Goal: Task Accomplishment & Management: Complete application form

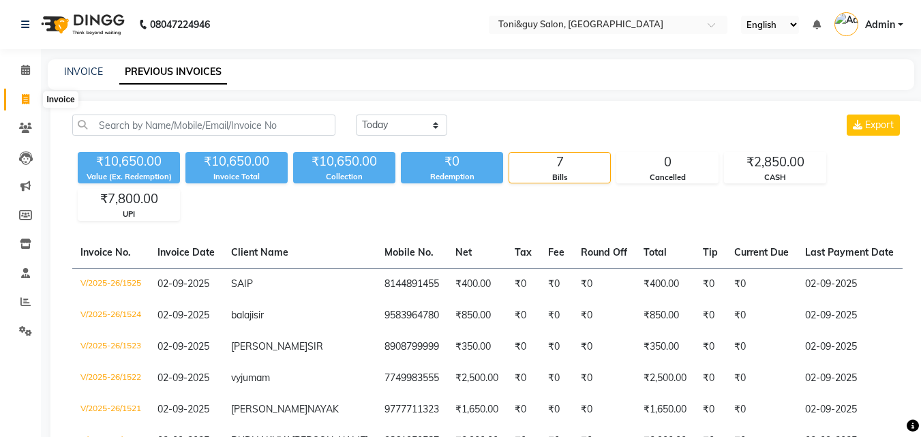
click at [25, 97] on icon at bounding box center [26, 99] width 8 height 10
select select "service"
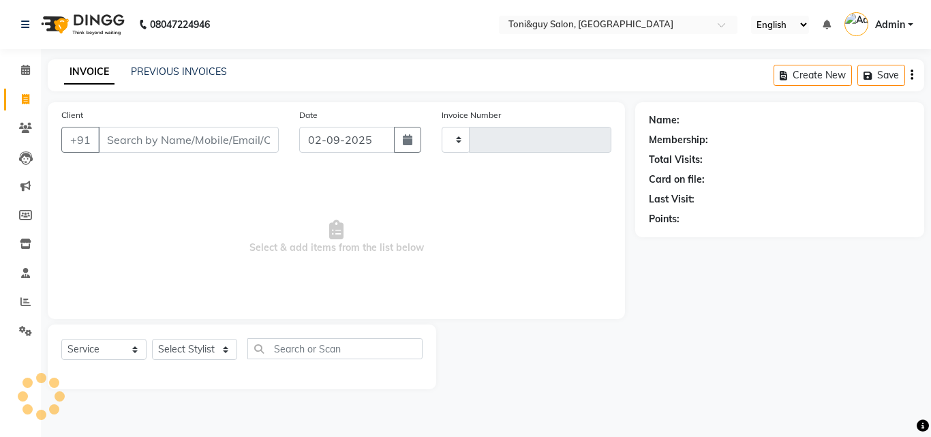
type input "1526"
select select "6593"
click at [130, 142] on input "Client" at bounding box center [188, 140] width 181 height 26
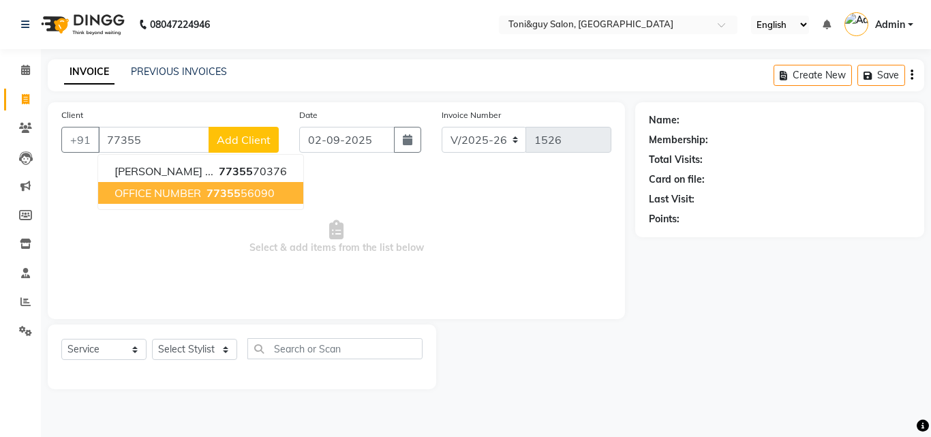
click at [145, 196] on span "OFFICE NUMBER" at bounding box center [158, 193] width 87 height 14
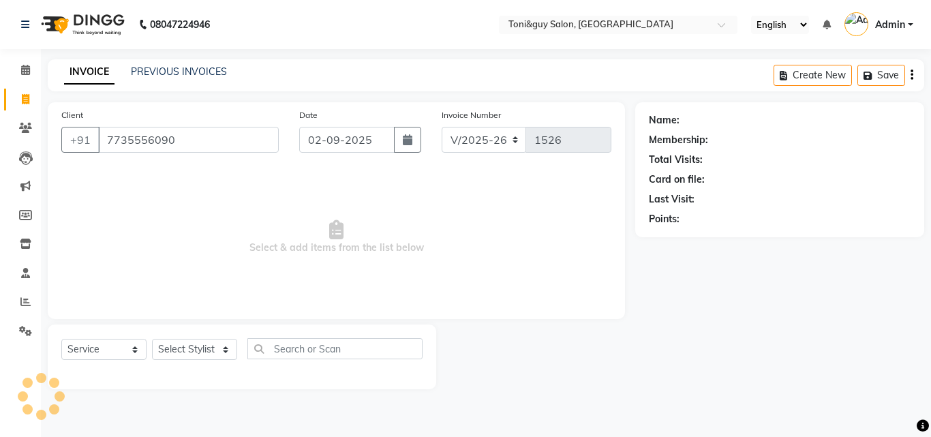
type input "7735556090"
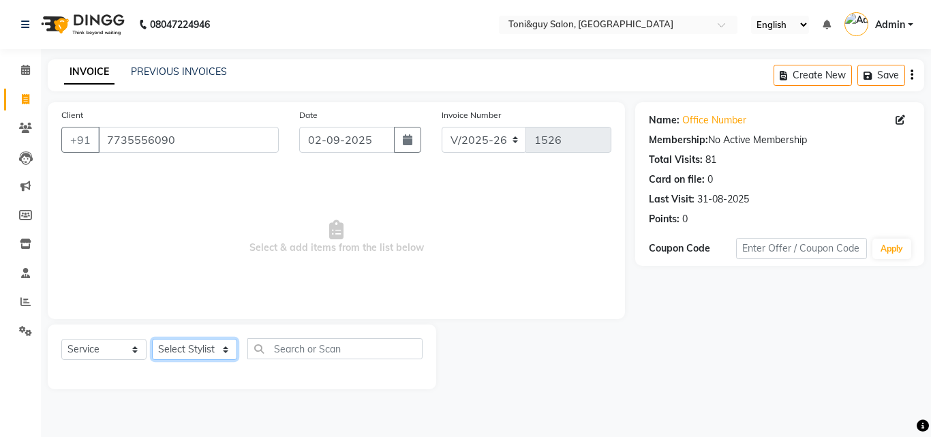
click at [225, 347] on select "Select Stylist ABISHEK ARSH [PERSON_NAME] [PERSON_NAME] PRIYA SAKCHI sandhya [P…" at bounding box center [194, 349] width 85 height 21
select select "52286"
click at [152, 339] on select "Select Stylist ABISHEK ARSH [PERSON_NAME] [PERSON_NAME] PRIYA SAKCHI sandhya [P…" at bounding box center [194, 349] width 85 height 21
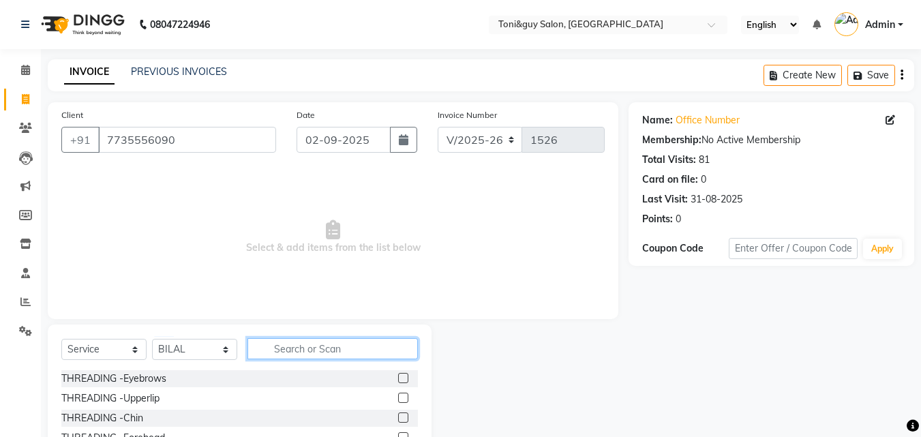
click at [390, 348] on input "text" at bounding box center [333, 348] width 170 height 21
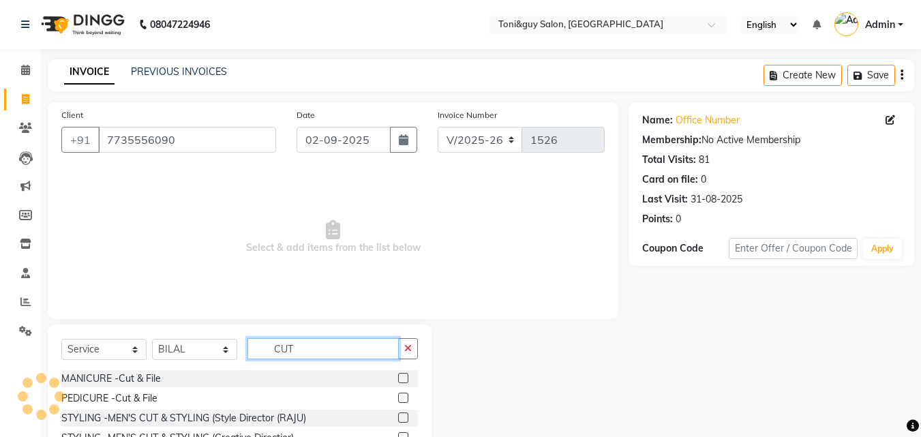
scroll to position [109, 0]
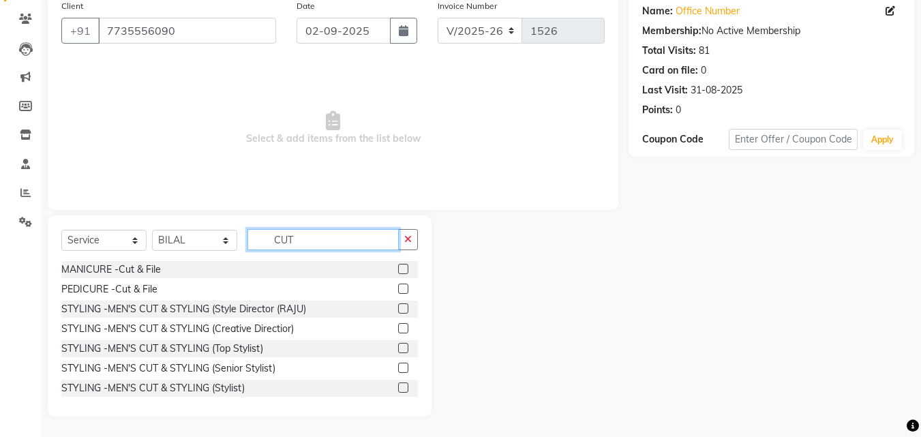
type input "CUT"
click at [398, 346] on label at bounding box center [403, 348] width 10 height 10
click at [398, 346] on input "checkbox" at bounding box center [402, 348] width 9 height 9
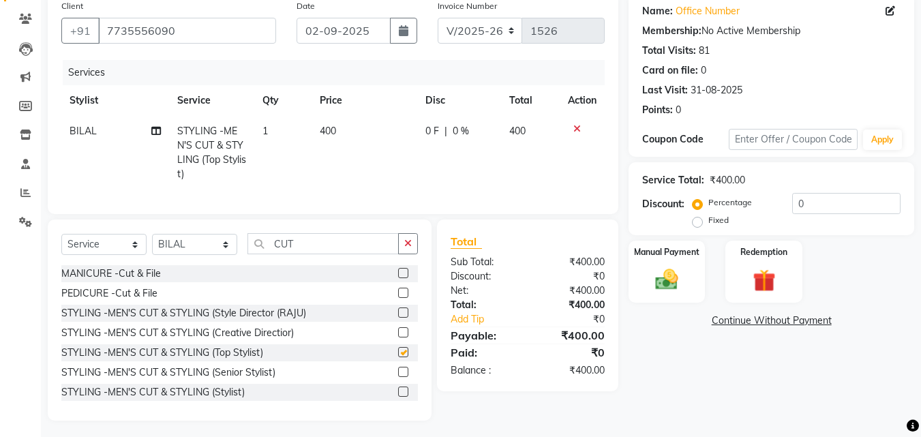
checkbox input "false"
click at [660, 258] on label "Manual Payment" at bounding box center [667, 251] width 68 height 13
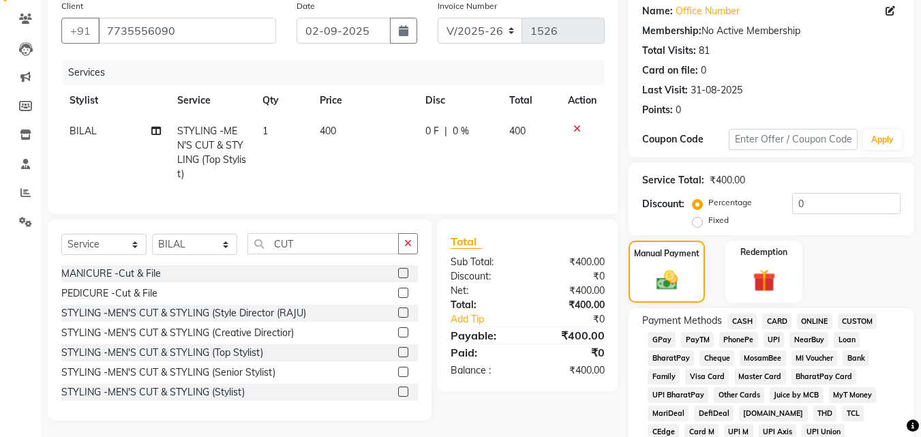
click at [328, 125] on span "400" at bounding box center [328, 131] width 16 height 12
select select "52286"
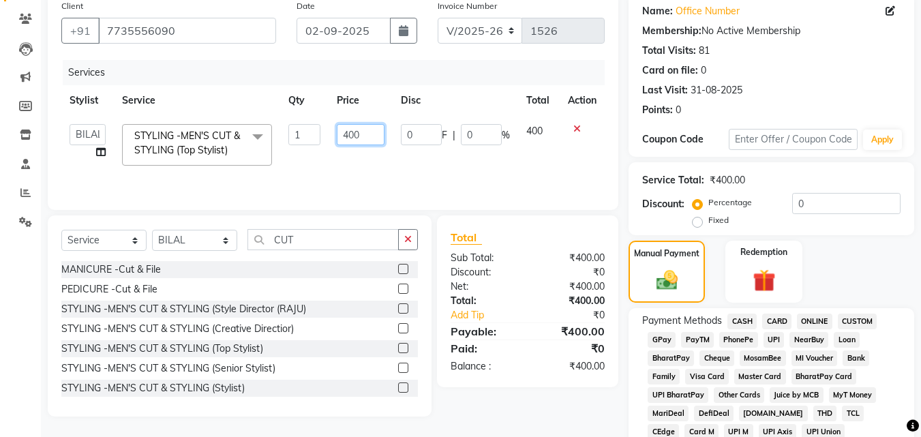
click at [362, 134] on input "400" at bounding box center [360, 134] width 47 height 21
type input "4"
type input "350"
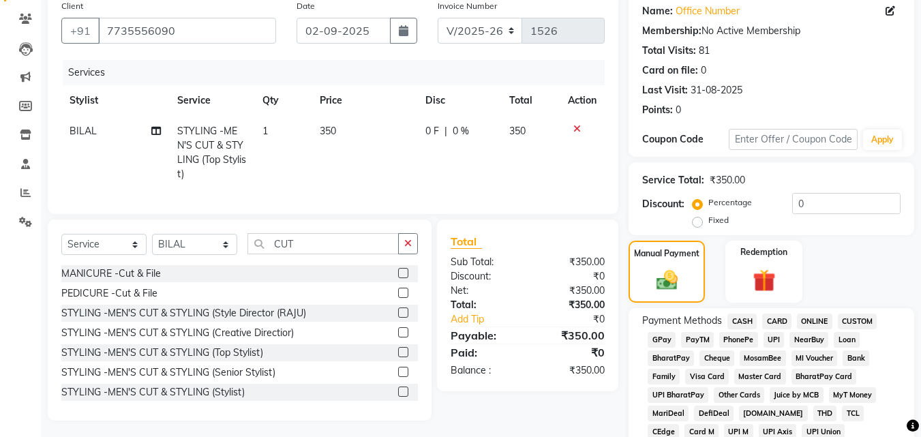
click at [540, 130] on td "350" at bounding box center [530, 153] width 59 height 74
select select "52286"
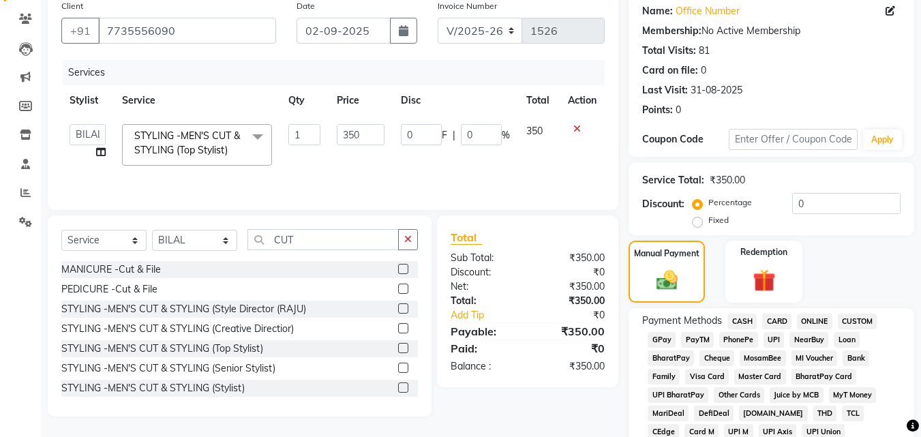
click at [776, 338] on span "UPI" at bounding box center [774, 340] width 21 height 16
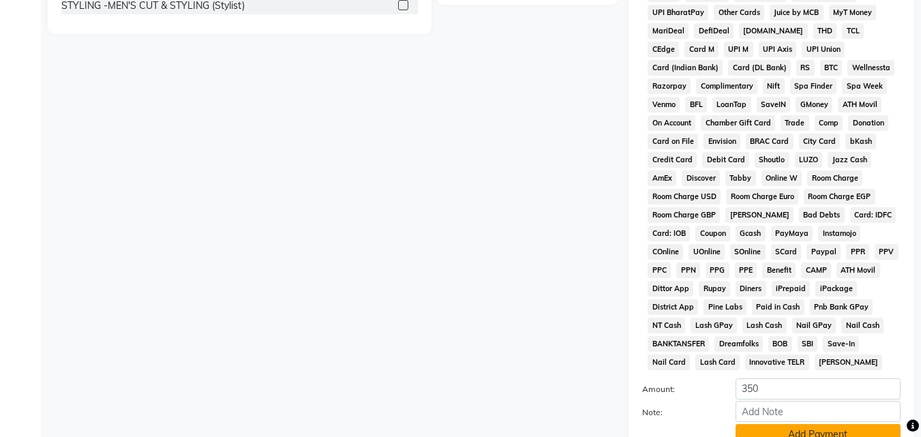
click at [796, 428] on button "Add Payment" at bounding box center [818, 434] width 165 height 21
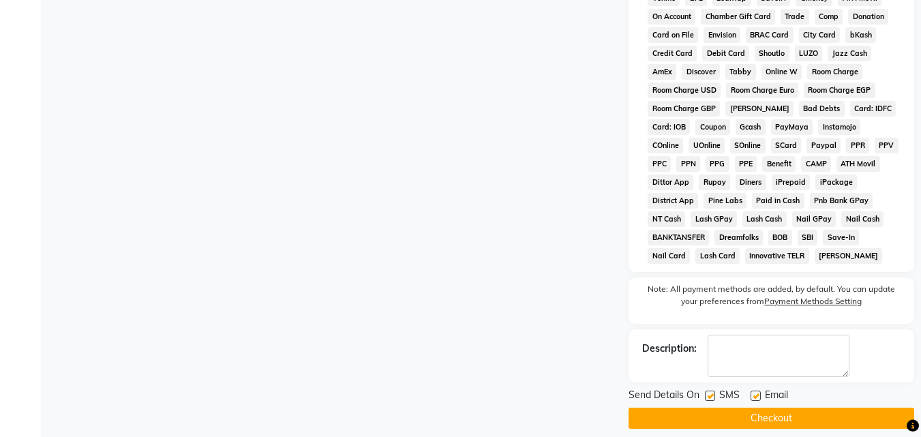
scroll to position [601, 0]
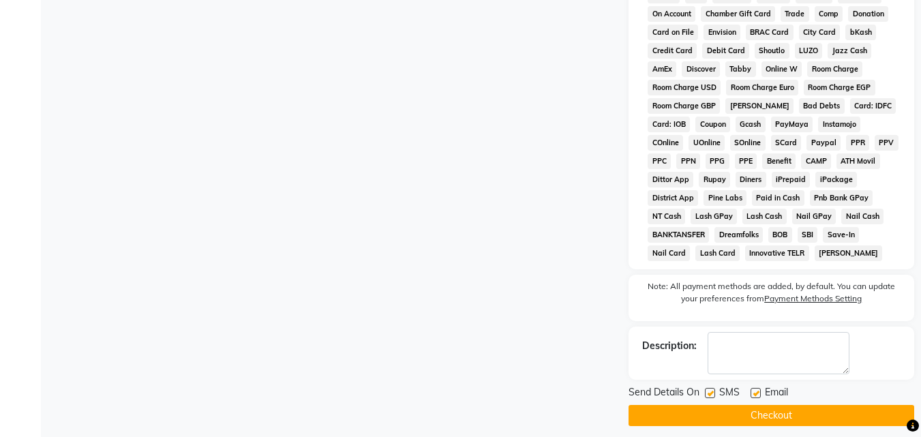
click at [858, 405] on button "Checkout" at bounding box center [772, 415] width 286 height 21
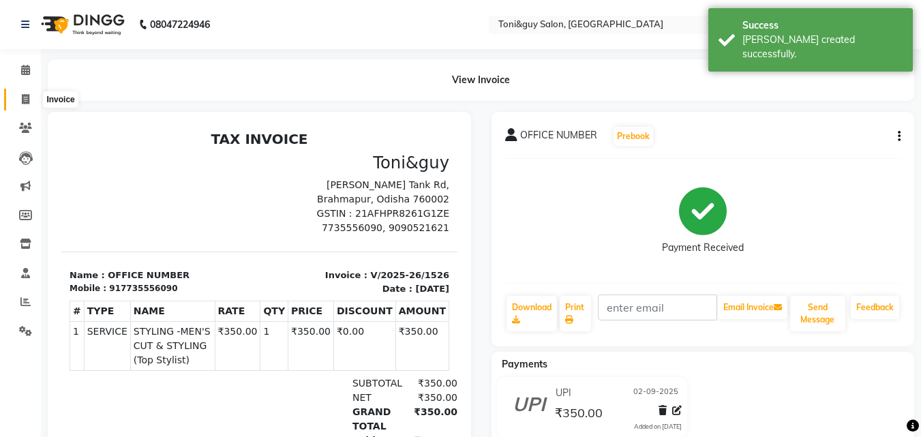
click at [27, 98] on icon at bounding box center [26, 99] width 8 height 10
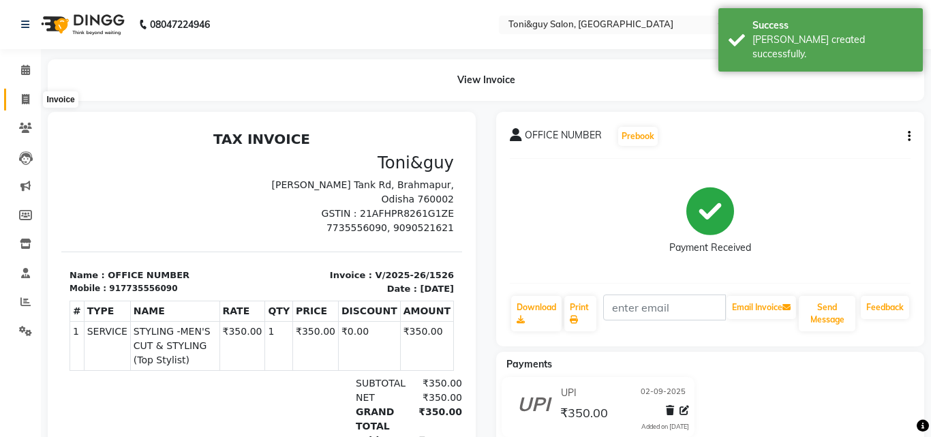
select select "service"
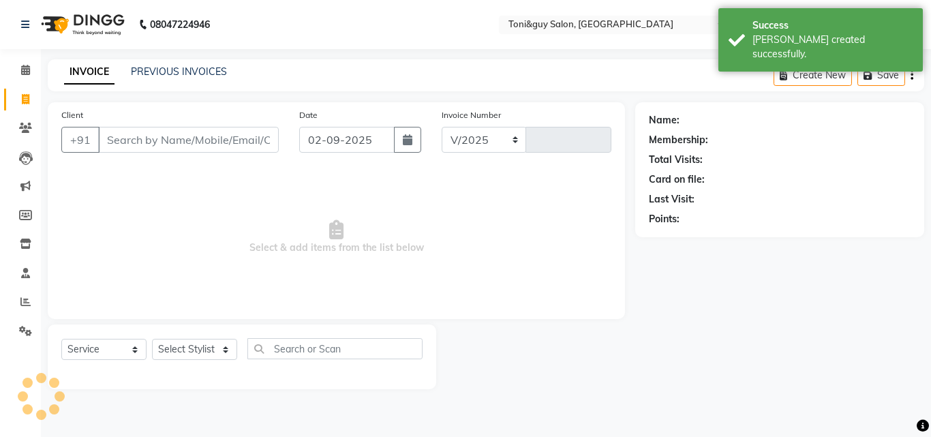
select select "6593"
type input "1527"
click at [142, 137] on input "Client" at bounding box center [188, 140] width 181 height 26
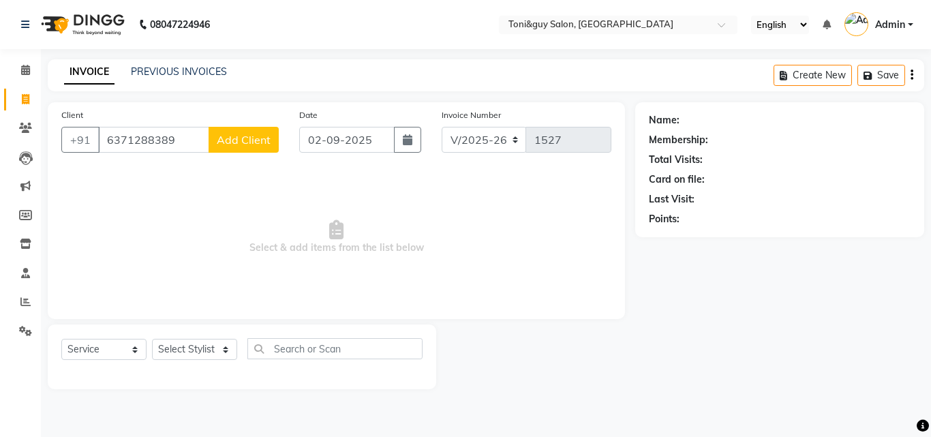
type input "6371288389"
click at [245, 136] on span "Add Client" at bounding box center [244, 140] width 54 height 14
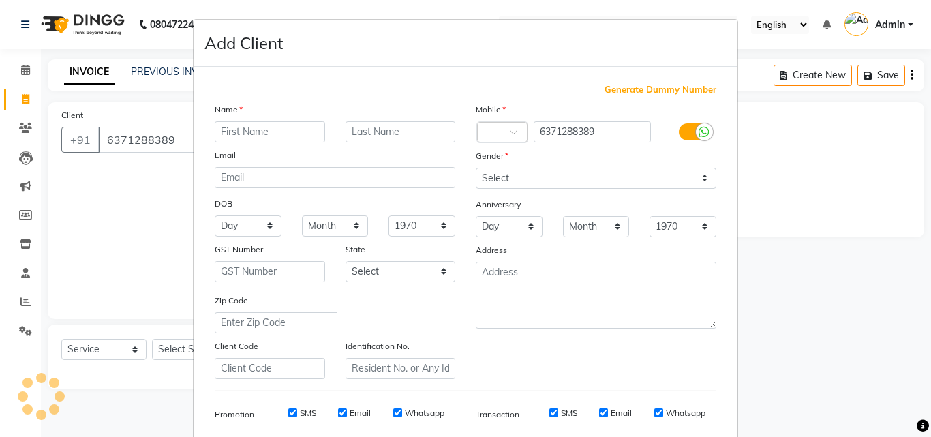
click at [239, 132] on input "text" at bounding box center [270, 131] width 110 height 21
type input "SANDHYA"
click at [374, 134] on input "text" at bounding box center [401, 131] width 110 height 21
type input "..."
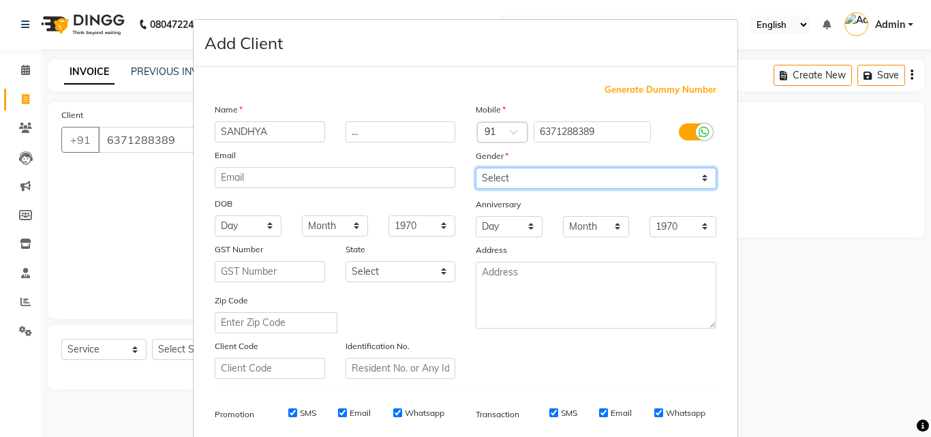
click at [481, 172] on select "Select [DEMOGRAPHIC_DATA] [DEMOGRAPHIC_DATA] Other Prefer Not To Say" at bounding box center [596, 178] width 241 height 21
select select "[DEMOGRAPHIC_DATA]"
click at [476, 168] on select "Select [DEMOGRAPHIC_DATA] [DEMOGRAPHIC_DATA] Other Prefer Not To Say" at bounding box center [596, 178] width 241 height 21
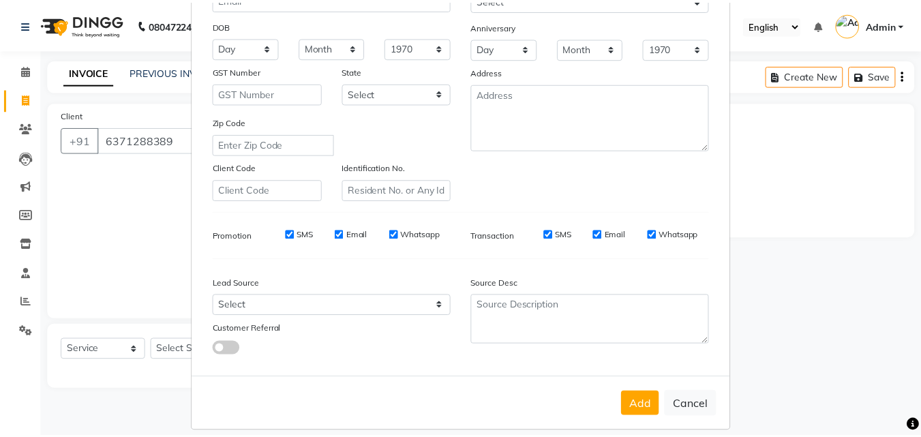
scroll to position [192, 0]
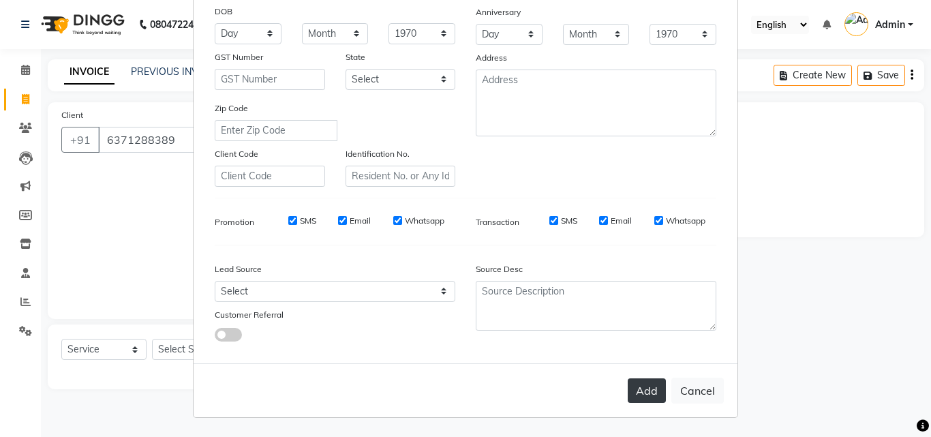
click at [630, 391] on button "Add" at bounding box center [647, 390] width 38 height 25
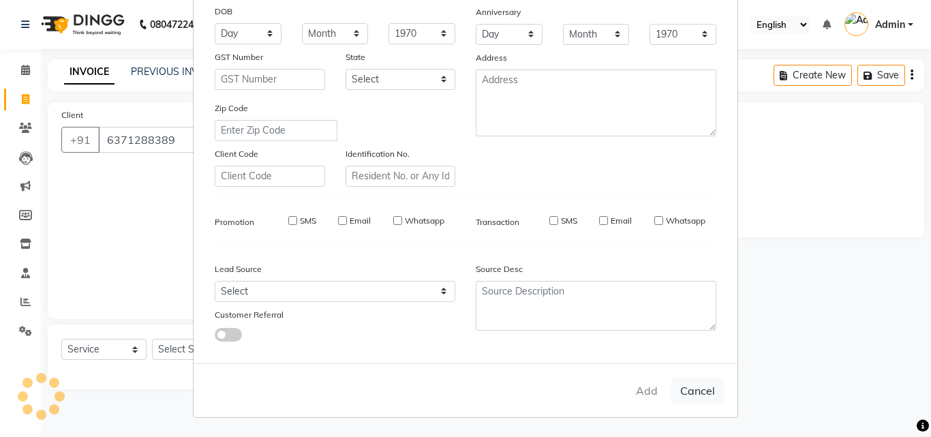
select select
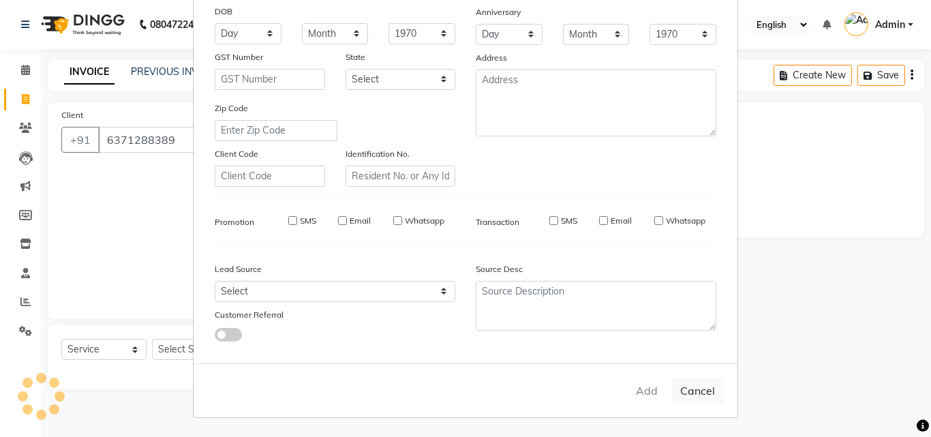
select select
checkbox input "false"
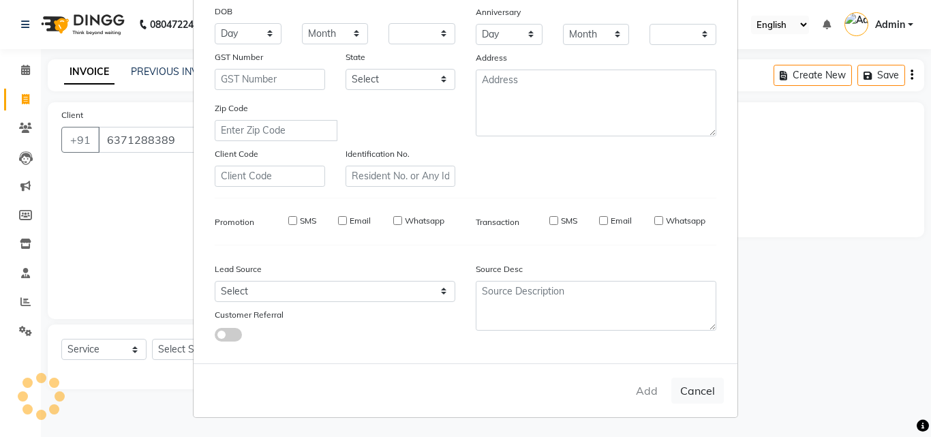
checkbox input "false"
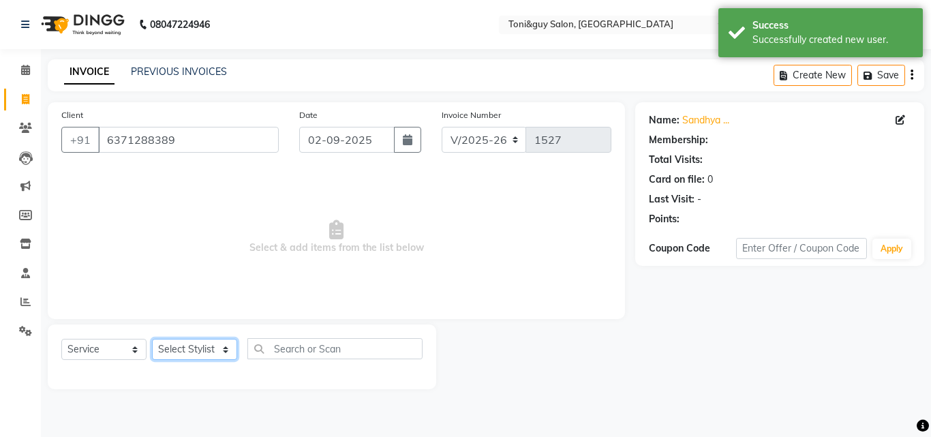
click at [218, 351] on select "Select Stylist ABISHEK ARSH [PERSON_NAME] [PERSON_NAME] PRIYA SAKCHI sandhya [P…" at bounding box center [194, 349] width 85 height 21
select select "89016"
click at [152, 339] on select "Select Stylist ABISHEK ARSH [PERSON_NAME] [PERSON_NAME] PRIYA SAKCHI sandhya [P…" at bounding box center [194, 349] width 85 height 21
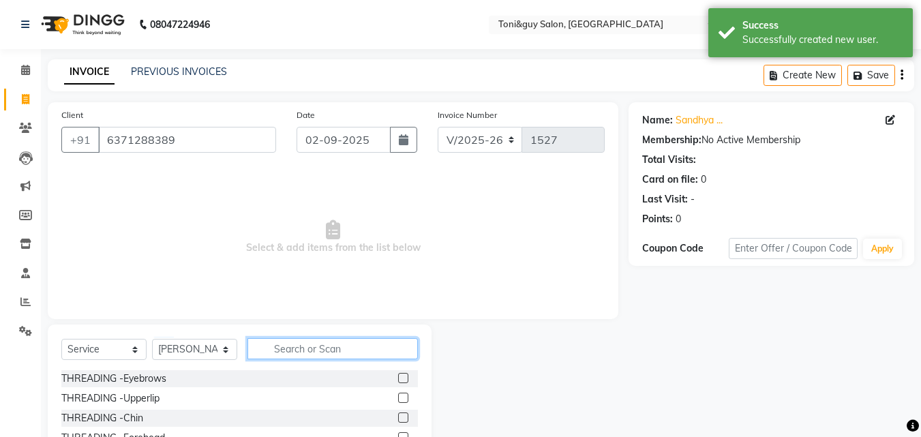
click at [315, 341] on input "text" at bounding box center [333, 348] width 170 height 21
type input "UL"
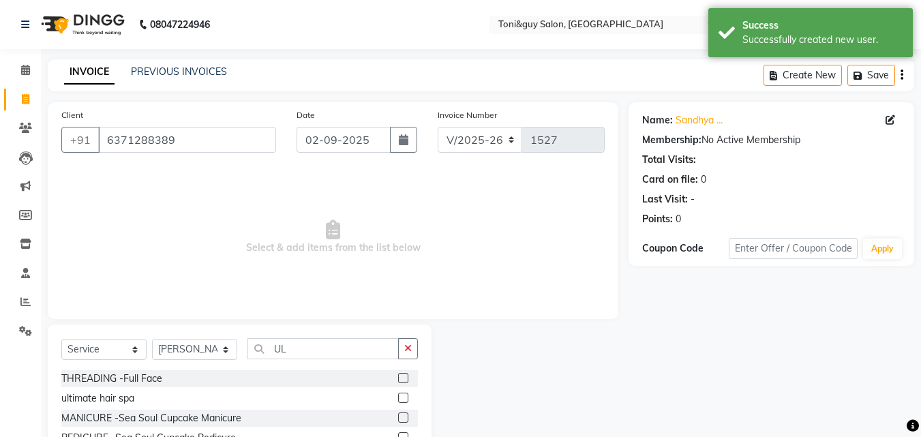
click at [398, 394] on label at bounding box center [403, 398] width 10 height 10
click at [398, 394] on input "checkbox" at bounding box center [402, 398] width 9 height 9
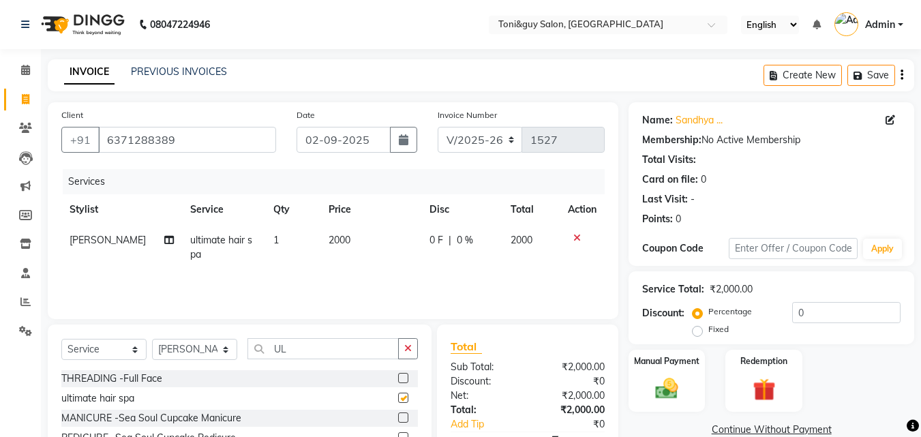
checkbox input "false"
click at [320, 235] on td "2000" at bounding box center [370, 247] width 101 height 45
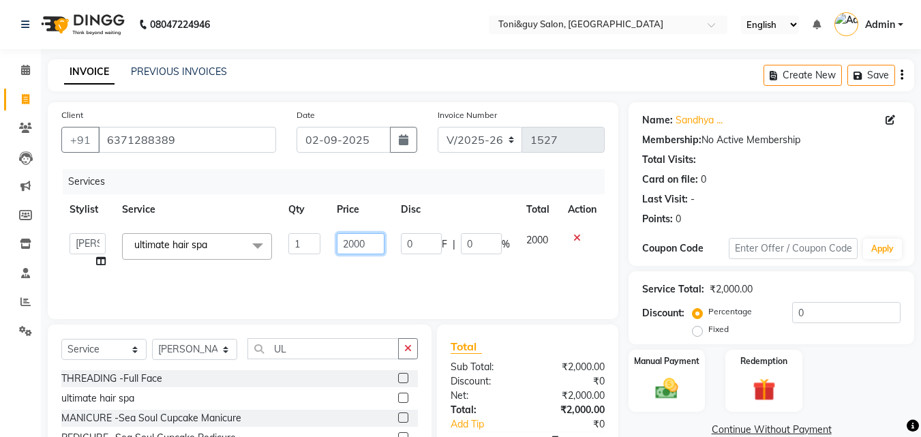
click at [356, 243] on input "2000" at bounding box center [360, 243] width 47 height 21
click at [350, 243] on input "2500" at bounding box center [360, 243] width 47 height 21
type input "1500"
click at [541, 241] on td "2000" at bounding box center [539, 251] width 42 height 52
click at [672, 392] on img at bounding box center [667, 388] width 38 height 27
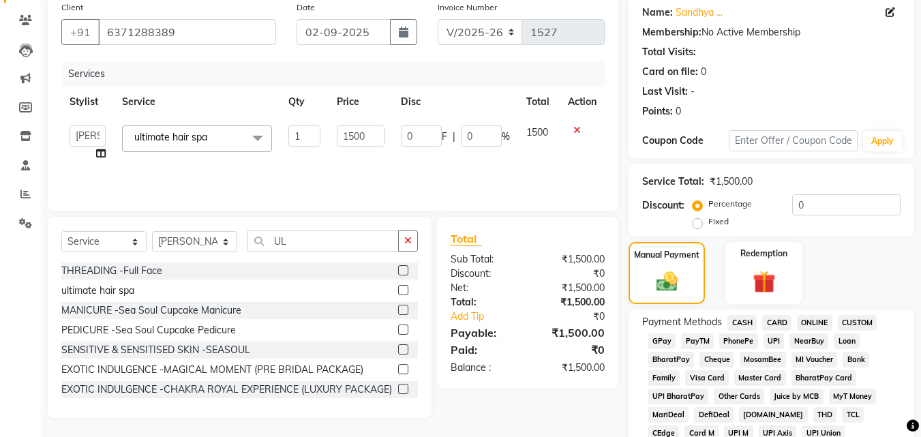
scroll to position [109, 0]
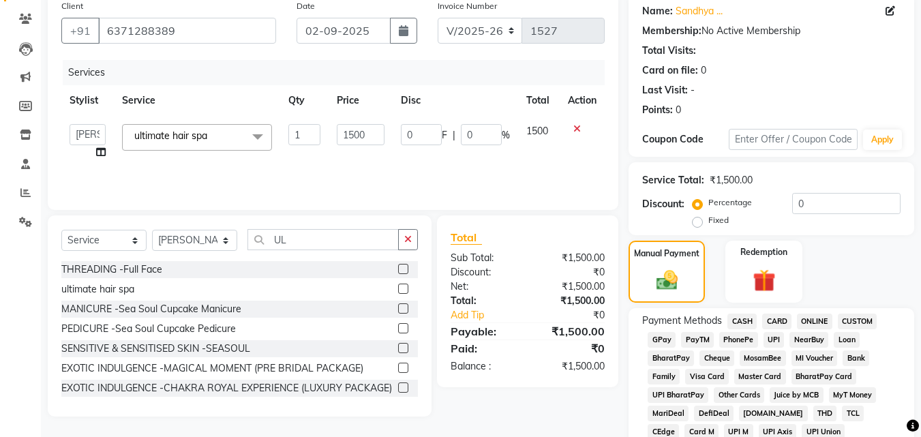
click at [774, 335] on span "UPI" at bounding box center [774, 340] width 21 height 16
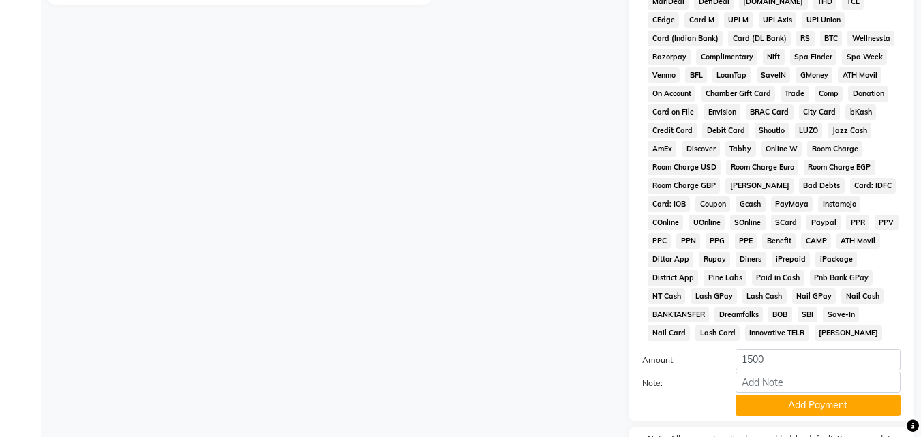
scroll to position [545, 0]
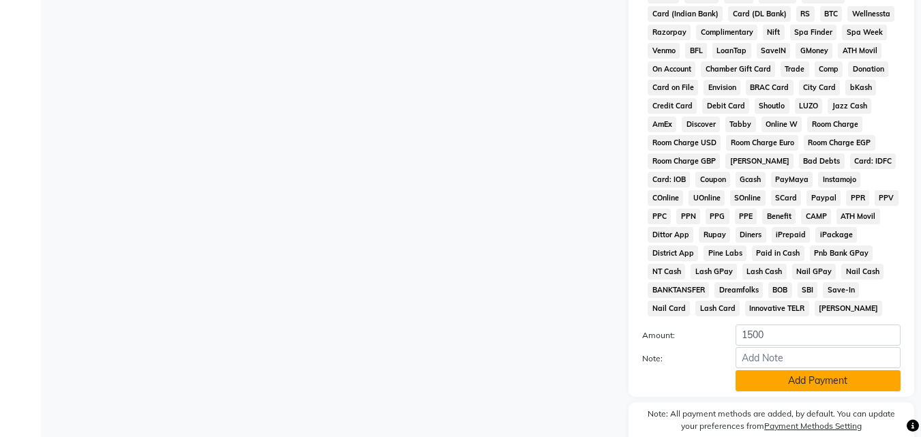
click at [829, 380] on button "Add Payment" at bounding box center [818, 380] width 165 height 21
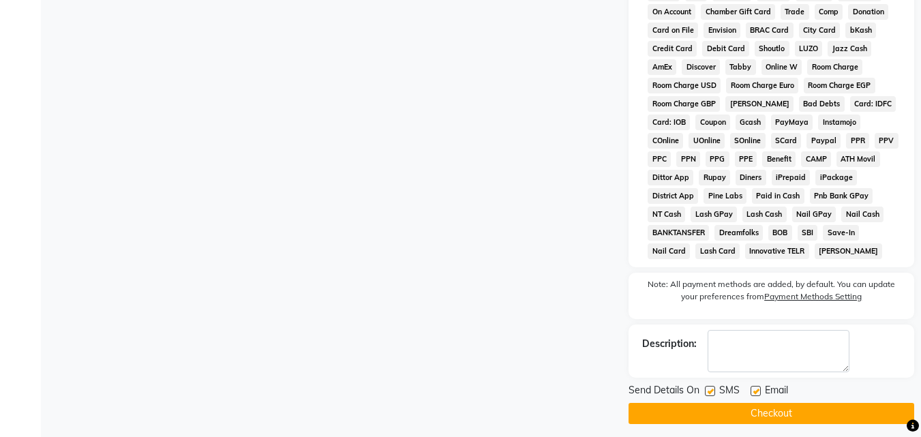
scroll to position [610, 0]
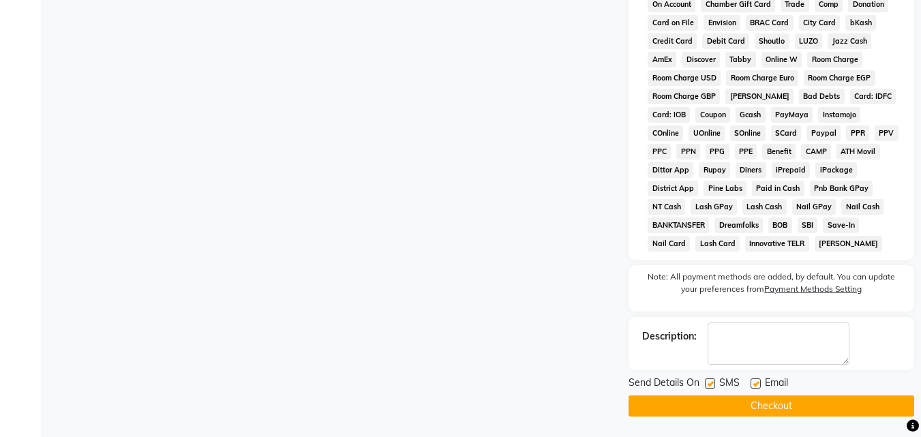
click at [855, 409] on button "Checkout" at bounding box center [772, 405] width 286 height 21
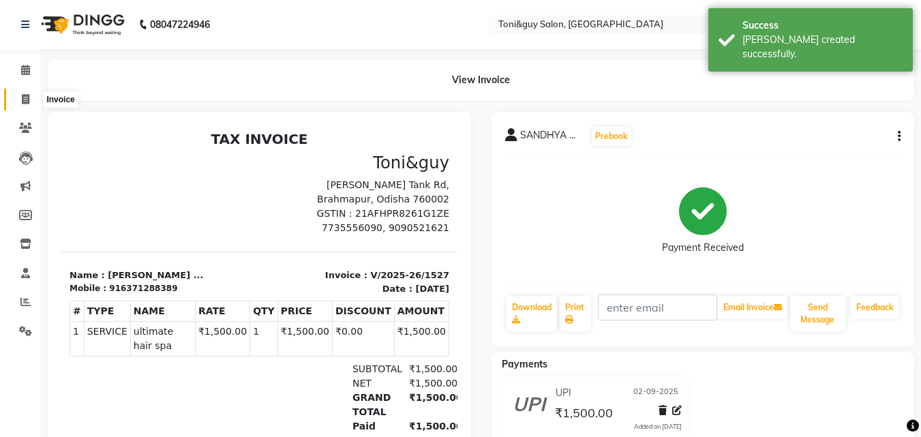
click at [25, 100] on icon at bounding box center [26, 99] width 8 height 10
select select "service"
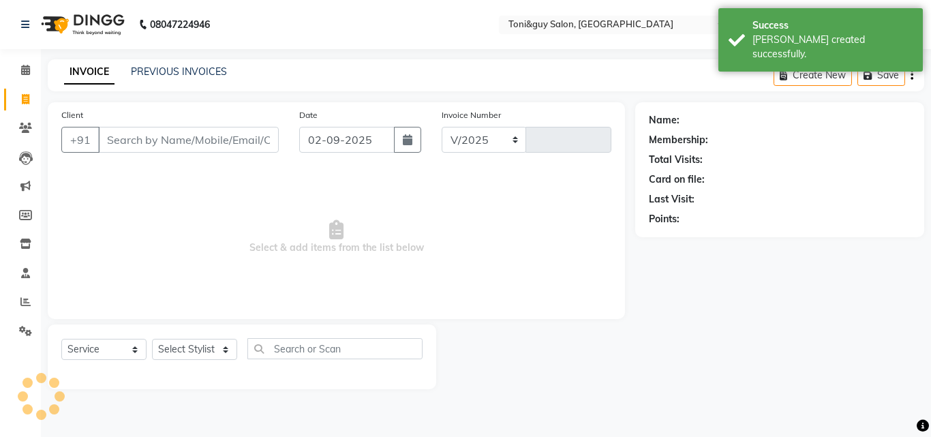
select select "6593"
type input "1528"
click at [147, 138] on input "Client" at bounding box center [188, 140] width 181 height 26
click at [170, 147] on input "Client" at bounding box center [188, 140] width 181 height 26
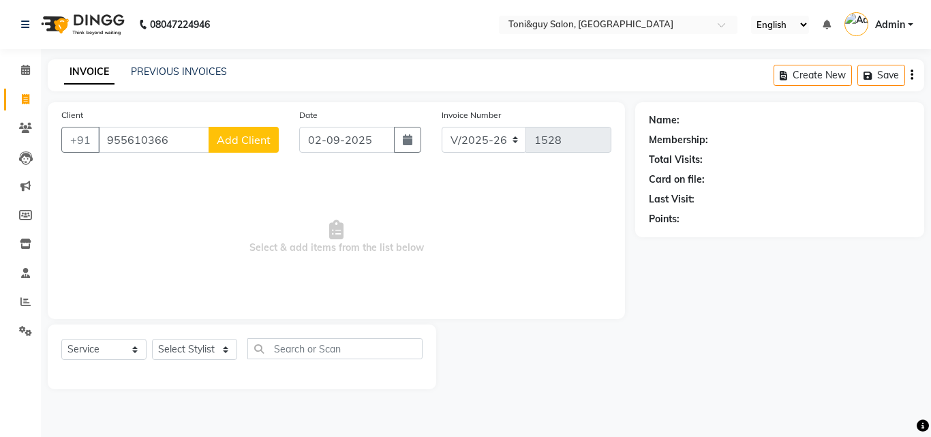
type input "955610366"
click at [262, 139] on span "Add Client" at bounding box center [244, 140] width 54 height 14
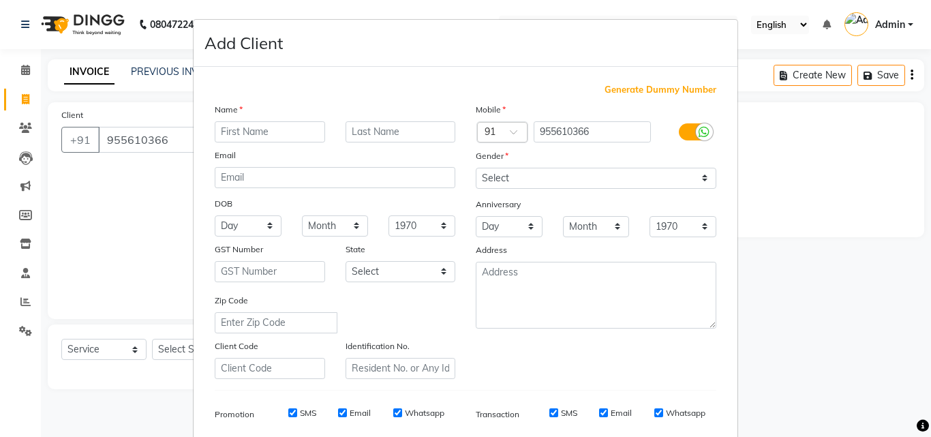
click at [258, 132] on input "text" at bounding box center [270, 131] width 110 height 21
click at [496, 178] on select "Select [DEMOGRAPHIC_DATA] [DEMOGRAPHIC_DATA] Other Prefer Not To Say" at bounding box center [596, 178] width 241 height 21
click at [250, 140] on input ".." at bounding box center [270, 131] width 110 height 21
type input "."
type input "MAM"
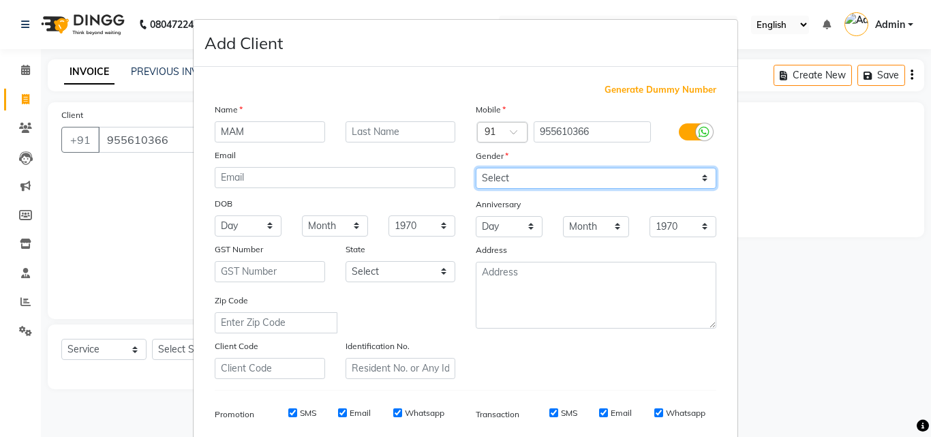
drag, startPoint x: 505, startPoint y: 175, endPoint x: 496, endPoint y: 239, distance: 64.6
click at [496, 239] on div "Mobile Country Code × 91 955610366 Gender Select [DEMOGRAPHIC_DATA] [DEMOGRAPHI…" at bounding box center [596, 240] width 261 height 277
select select "[DEMOGRAPHIC_DATA]"
click at [476, 168] on select "Select [DEMOGRAPHIC_DATA] [DEMOGRAPHIC_DATA] Other Prefer Not To Say" at bounding box center [596, 178] width 241 height 21
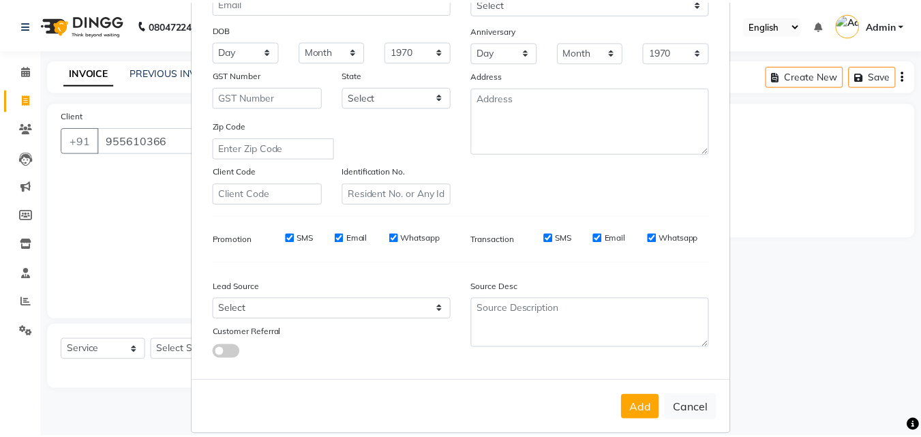
scroll to position [192, 0]
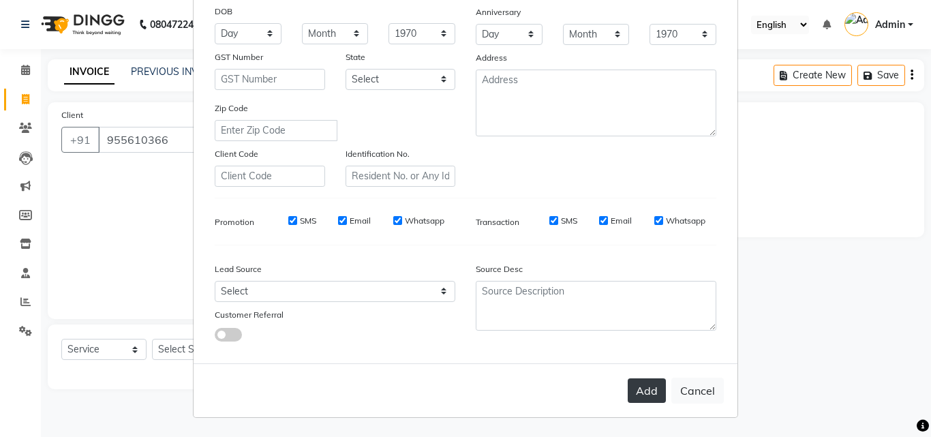
click at [640, 390] on button "Add" at bounding box center [647, 390] width 38 height 25
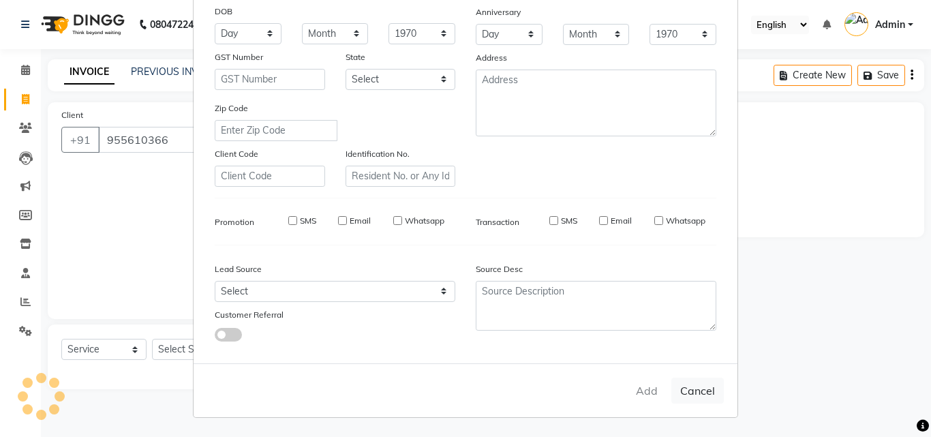
select select
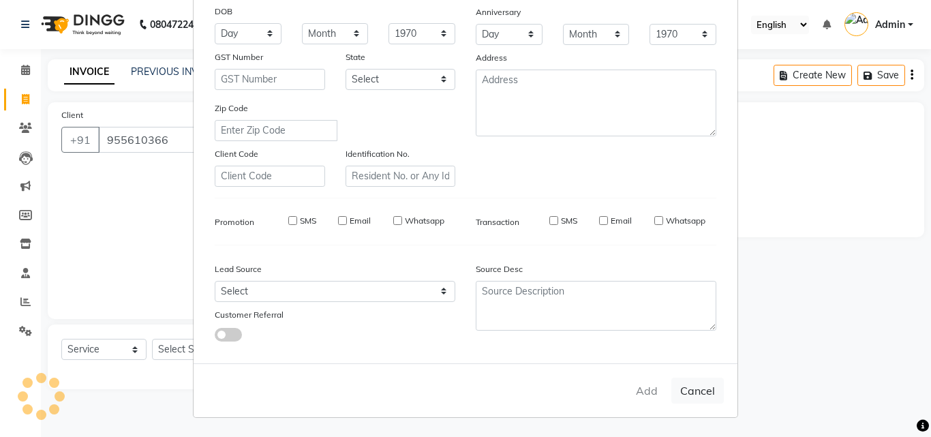
select select
checkbox input "false"
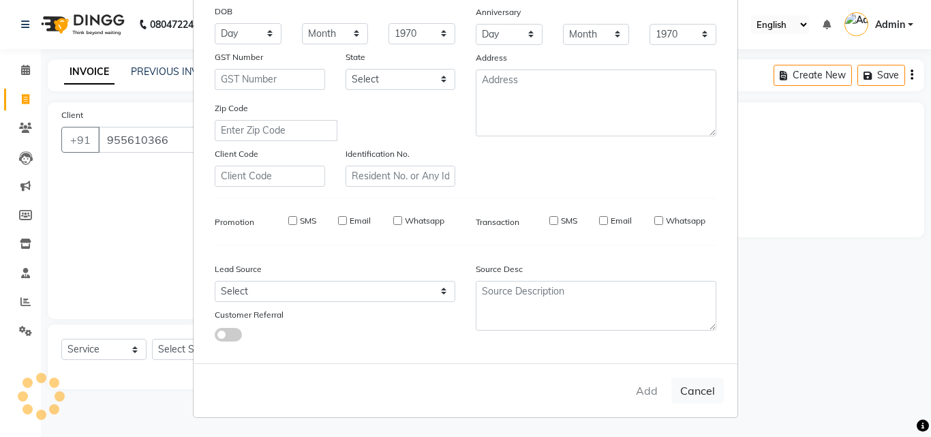
checkbox input "false"
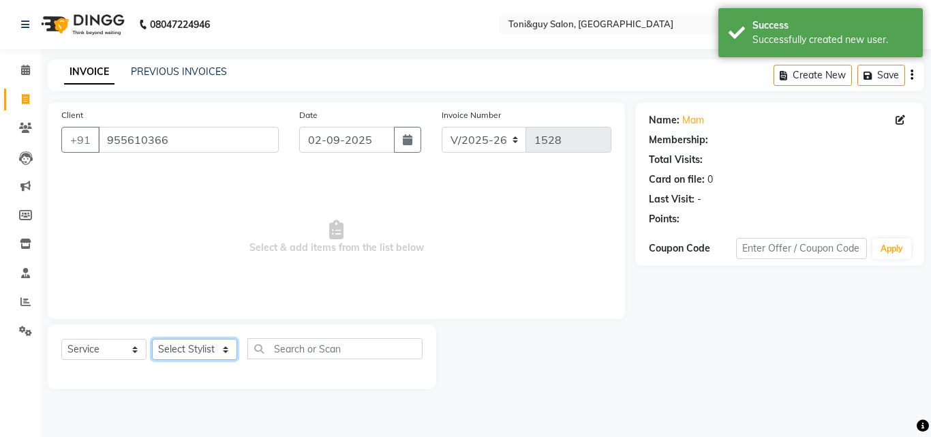
click at [183, 348] on select "Select Stylist ABISHEK ARSH [PERSON_NAME] [PERSON_NAME] PRIYA SAKCHI sandhya [P…" at bounding box center [194, 349] width 85 height 21
select select "90177"
click at [152, 339] on select "Select Stylist ABISHEK ARSH [PERSON_NAME] [PERSON_NAME] PRIYA SAKCHI sandhya [P…" at bounding box center [194, 349] width 85 height 21
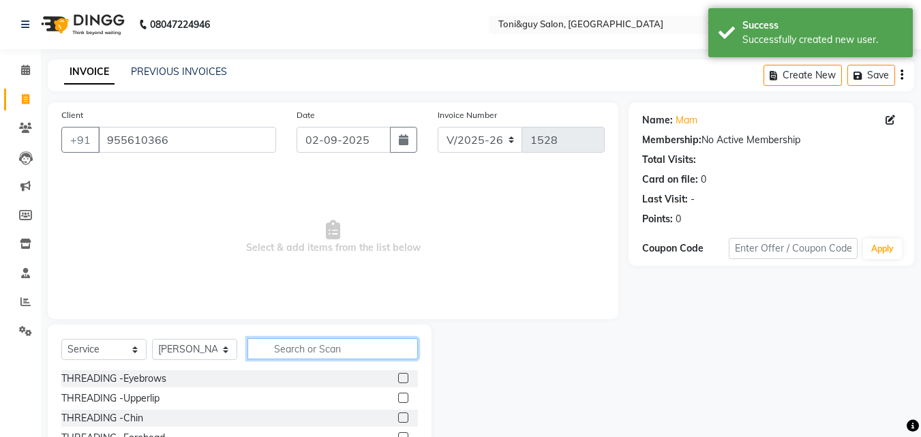
click at [328, 351] on input "text" at bounding box center [333, 348] width 170 height 21
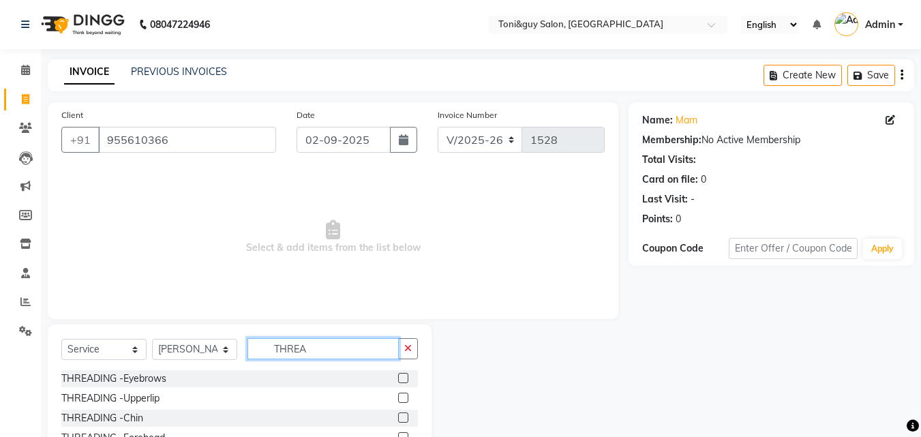
type input "THREA"
click at [398, 375] on label at bounding box center [403, 378] width 10 height 10
click at [398, 375] on input "checkbox" at bounding box center [402, 378] width 9 height 9
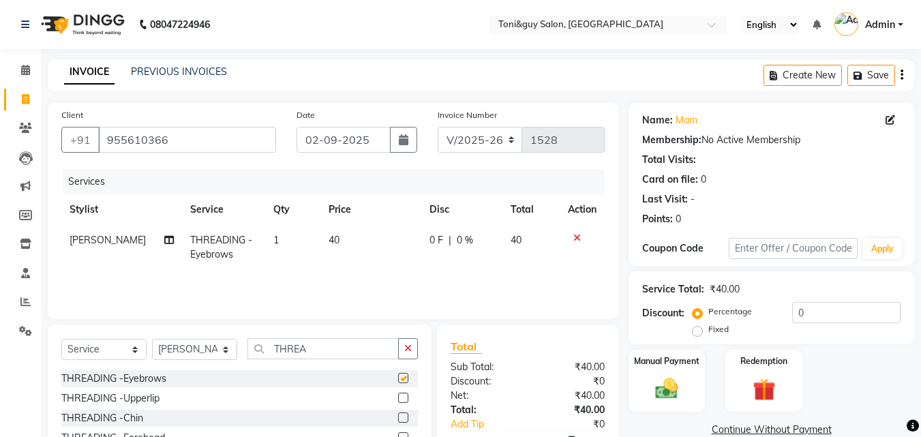
checkbox input "false"
click at [398, 396] on label at bounding box center [403, 398] width 10 height 10
click at [398, 396] on input "checkbox" at bounding box center [402, 398] width 9 height 9
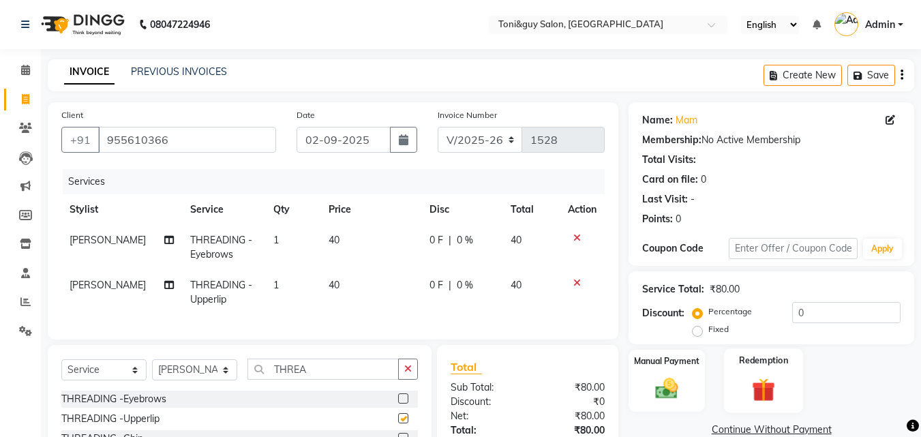
checkbox input "false"
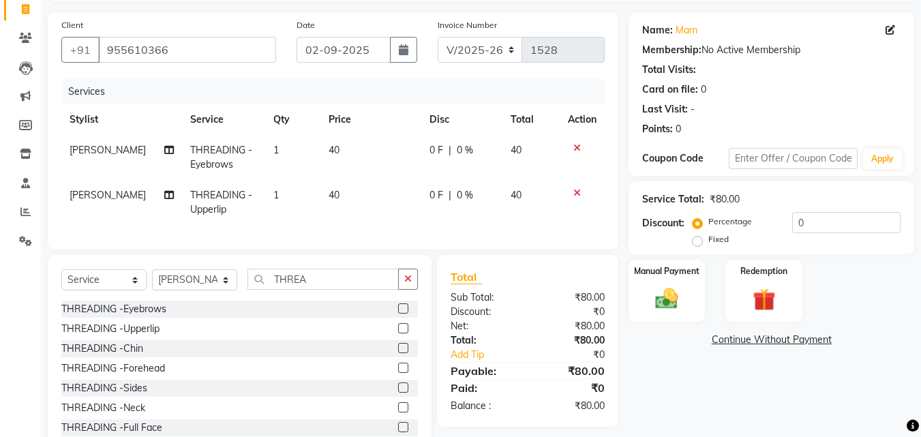
scroll to position [109, 0]
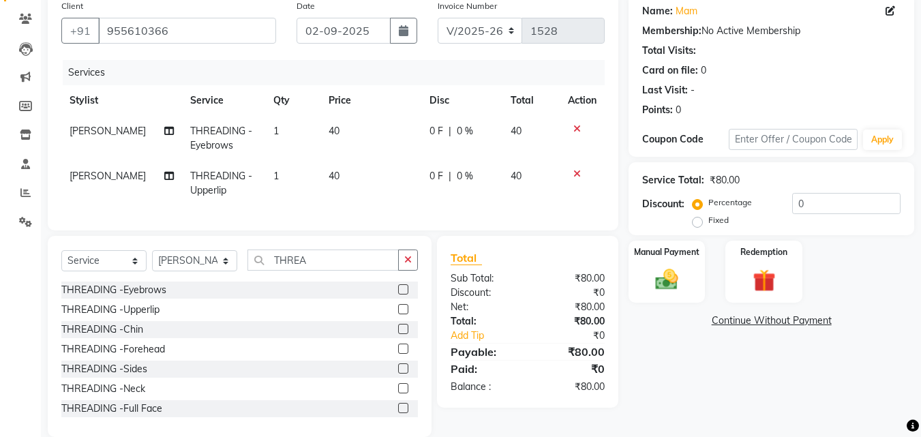
click at [398, 334] on label at bounding box center [403, 329] width 10 height 10
click at [398, 334] on input "checkbox" at bounding box center [402, 329] width 9 height 9
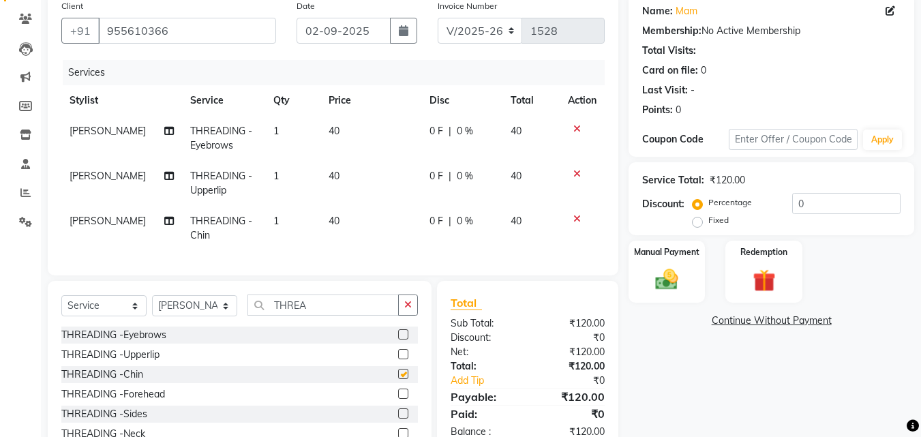
checkbox input "false"
click at [398, 399] on label at bounding box center [403, 394] width 10 height 10
click at [398, 399] on input "checkbox" at bounding box center [402, 394] width 9 height 9
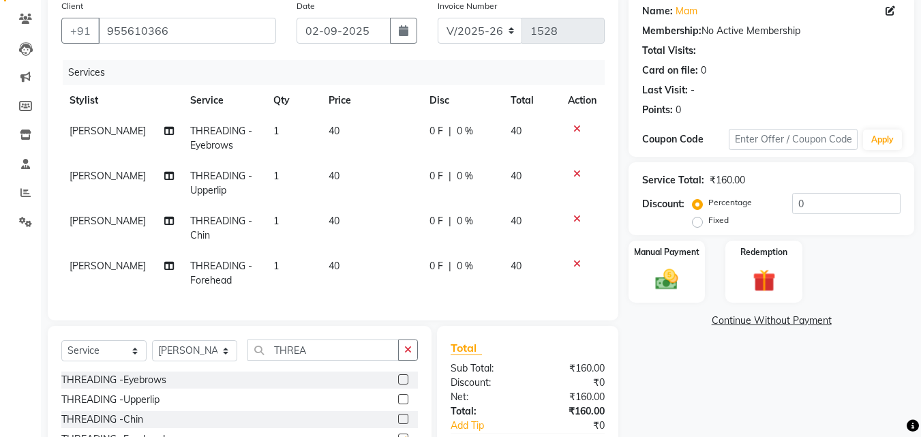
checkbox input "false"
click at [329, 219] on span "40" at bounding box center [334, 221] width 11 height 12
select select "90177"
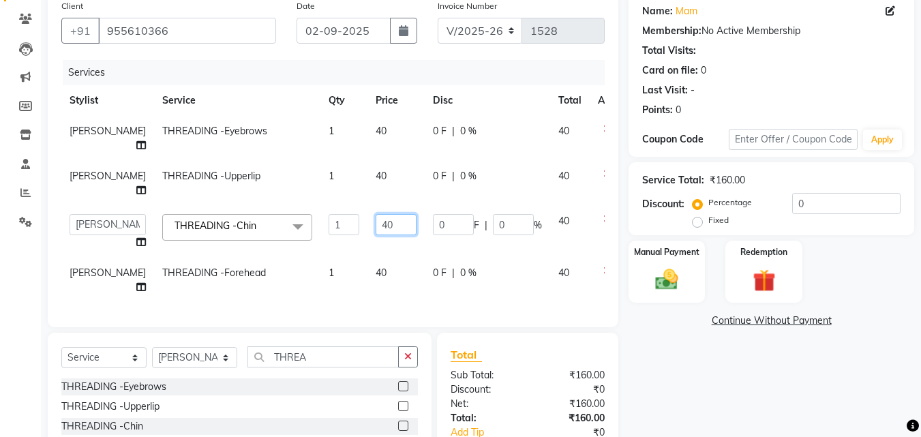
click at [376, 224] on input "40" at bounding box center [396, 224] width 41 height 21
type input "4"
type input "50"
click at [550, 218] on td "40" at bounding box center [570, 232] width 40 height 52
select select "90177"
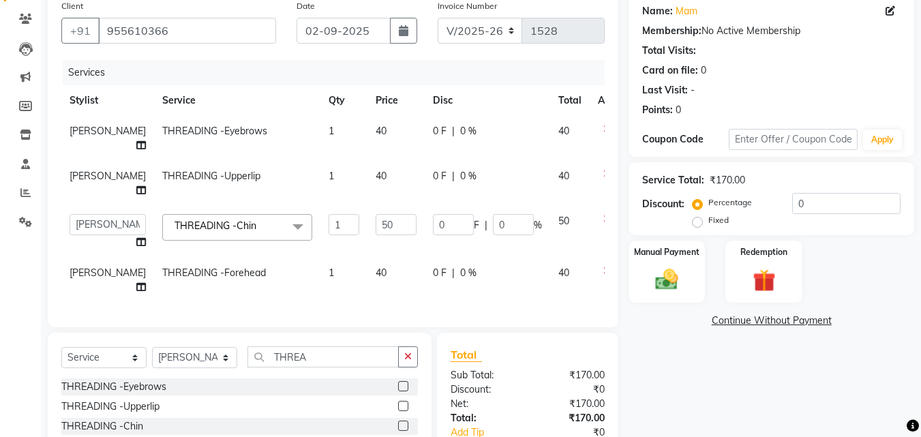
click at [376, 271] on span "40" at bounding box center [381, 273] width 11 height 12
select select "90177"
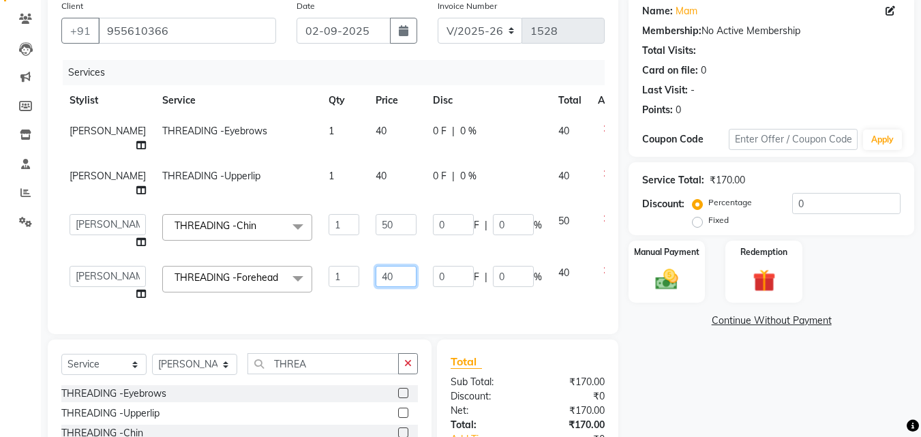
click at [376, 275] on input "40" at bounding box center [396, 276] width 41 height 21
type input "4"
type input "60"
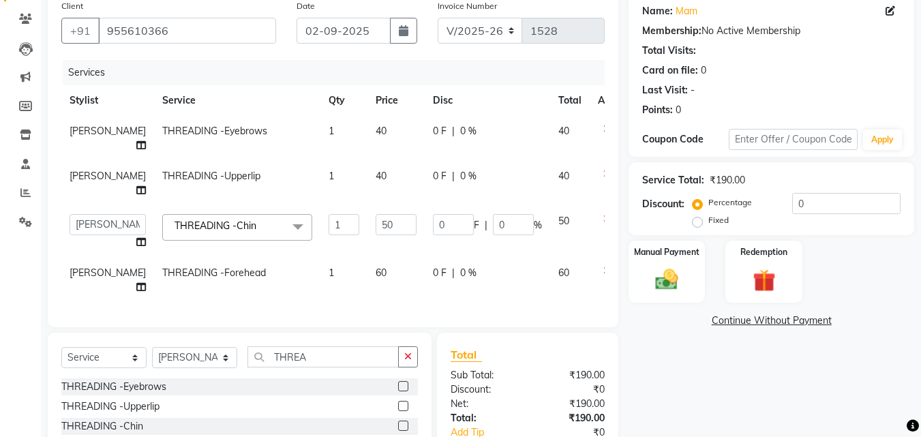
click at [558, 274] on span "60" at bounding box center [563, 273] width 11 height 12
select select "90177"
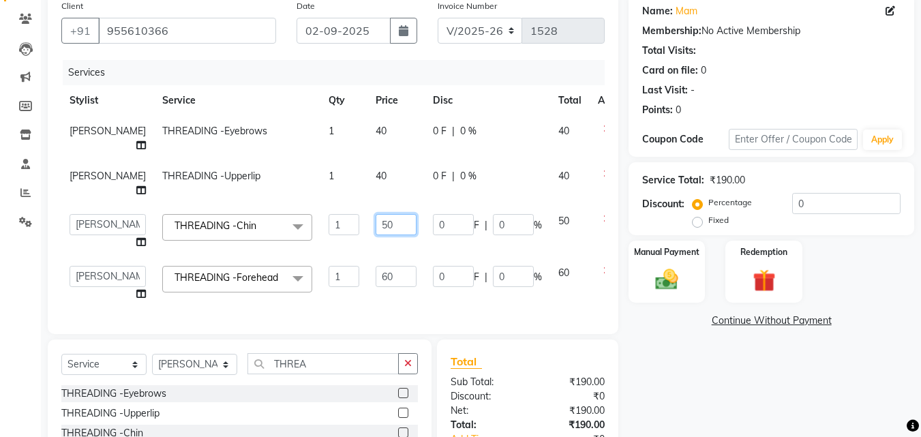
click at [376, 224] on input "50" at bounding box center [396, 224] width 41 height 21
type input "60"
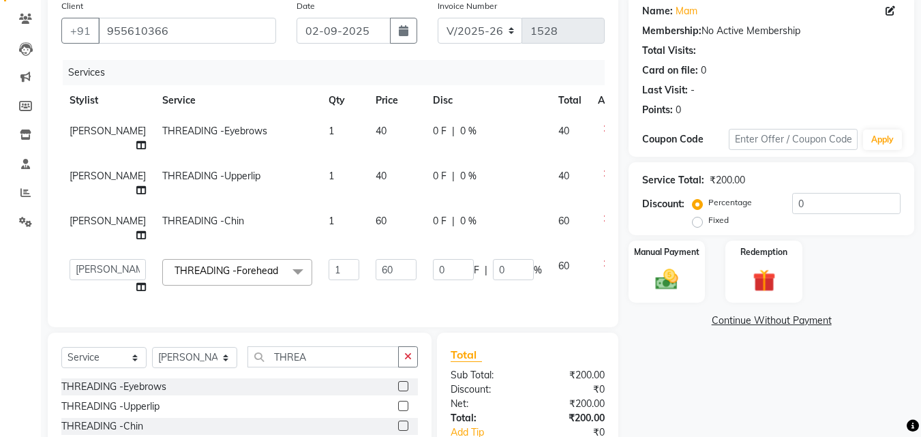
click at [558, 219] on span "60" at bounding box center [563, 221] width 11 height 12
select select "90177"
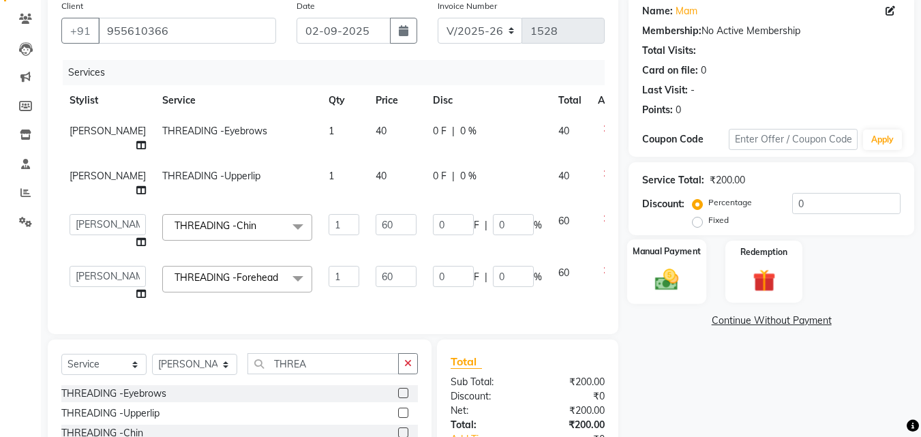
click at [668, 280] on img at bounding box center [667, 279] width 38 height 27
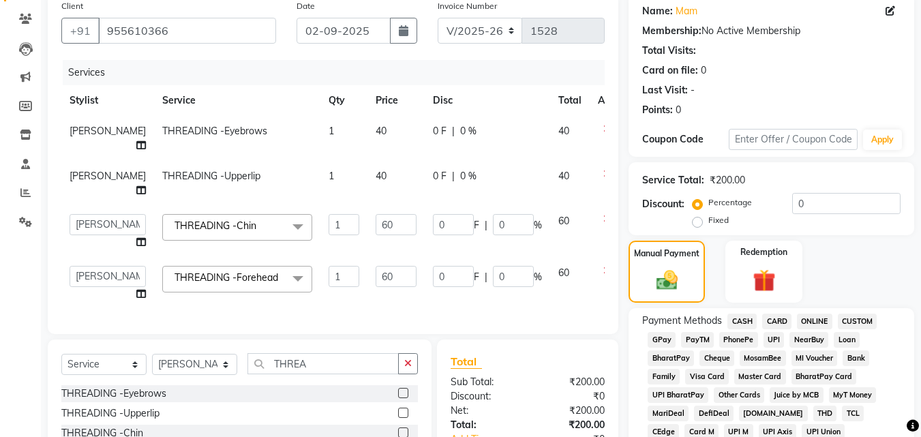
click at [746, 320] on span "CASH" at bounding box center [742, 322] width 29 height 16
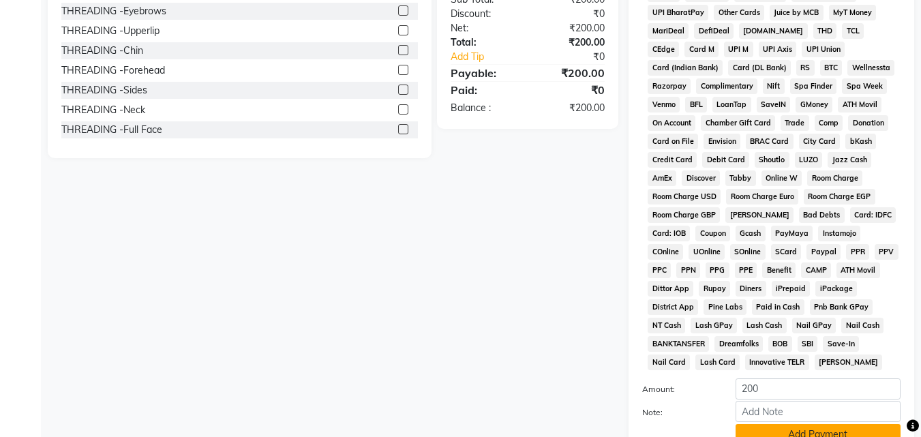
click at [869, 429] on button "Add Payment" at bounding box center [818, 434] width 165 height 21
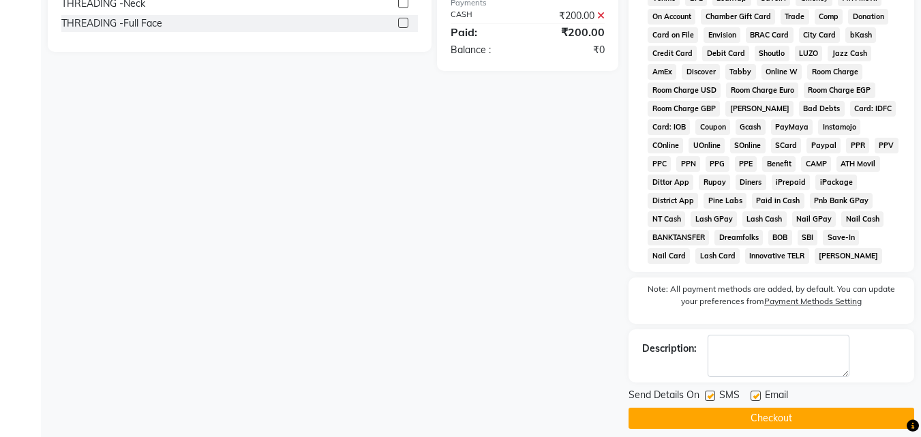
scroll to position [601, 0]
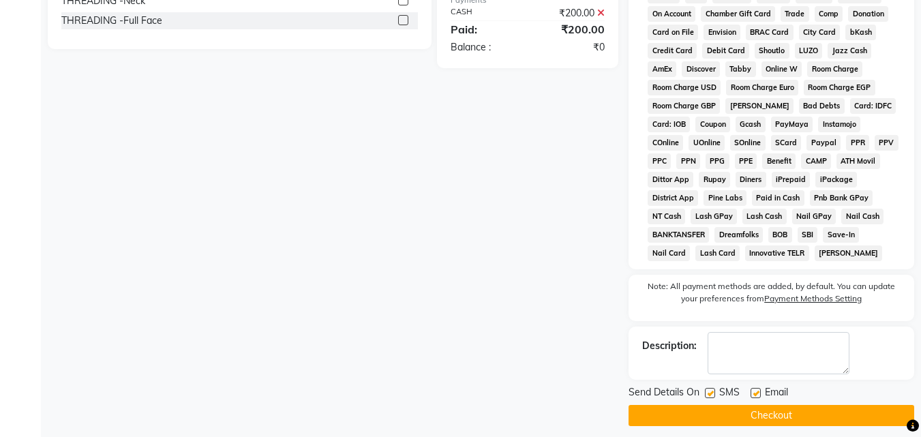
click at [851, 414] on button "Checkout" at bounding box center [772, 415] width 286 height 21
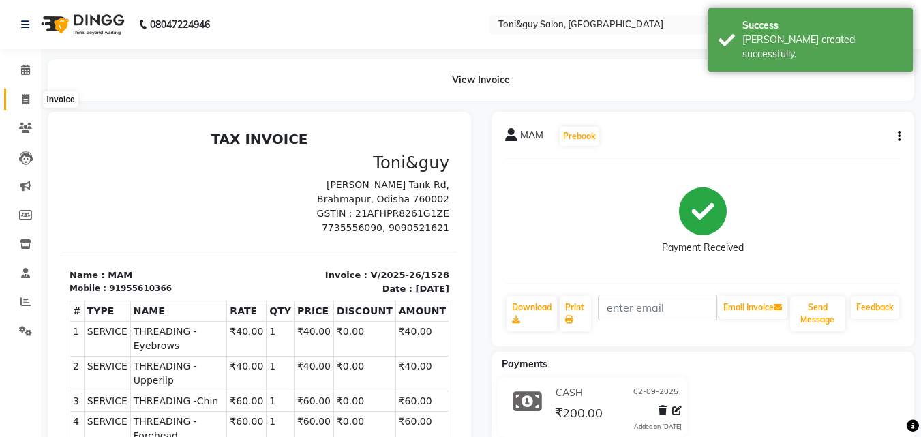
click at [24, 100] on icon at bounding box center [26, 99] width 8 height 10
select select "service"
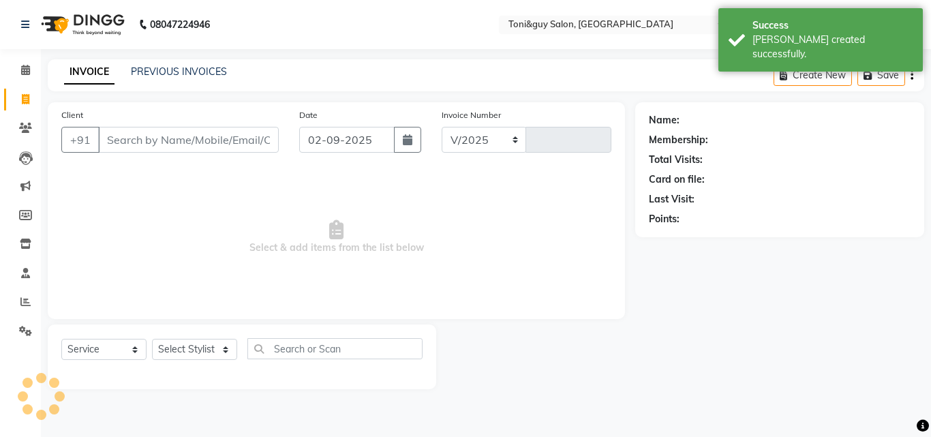
select select "6593"
type input "1529"
click at [197, 75] on link "PREVIOUS INVOICES" at bounding box center [179, 71] width 96 height 12
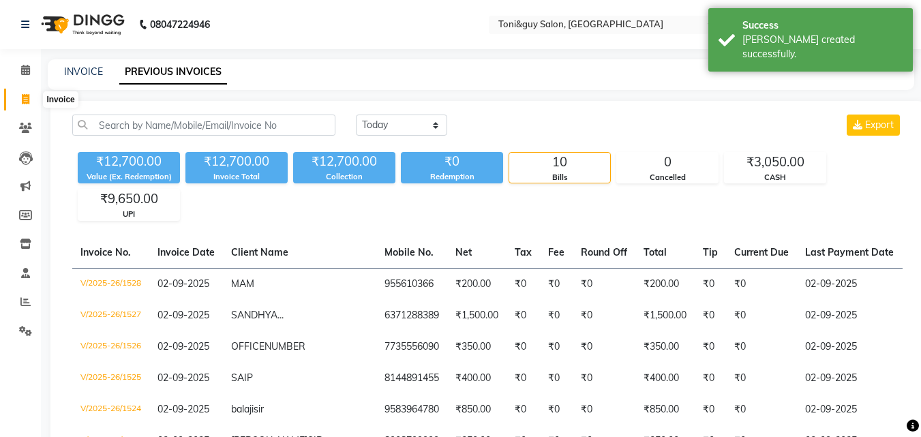
click at [27, 102] on icon at bounding box center [26, 99] width 8 height 10
select select "service"
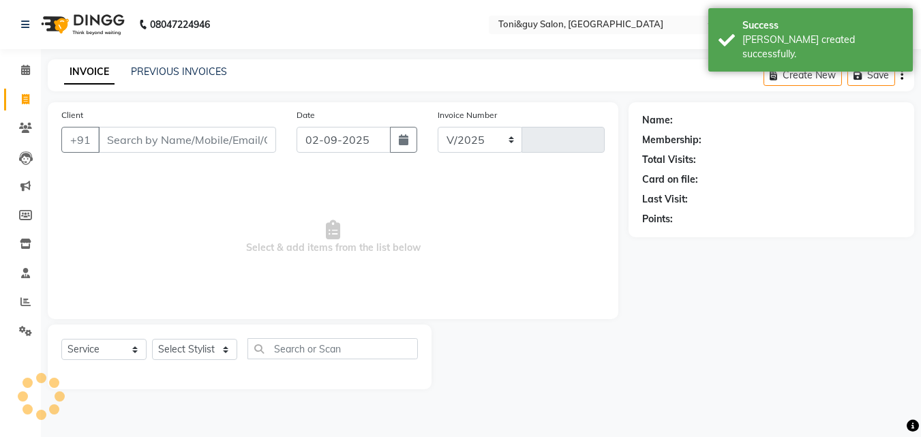
select select "6593"
type input "1529"
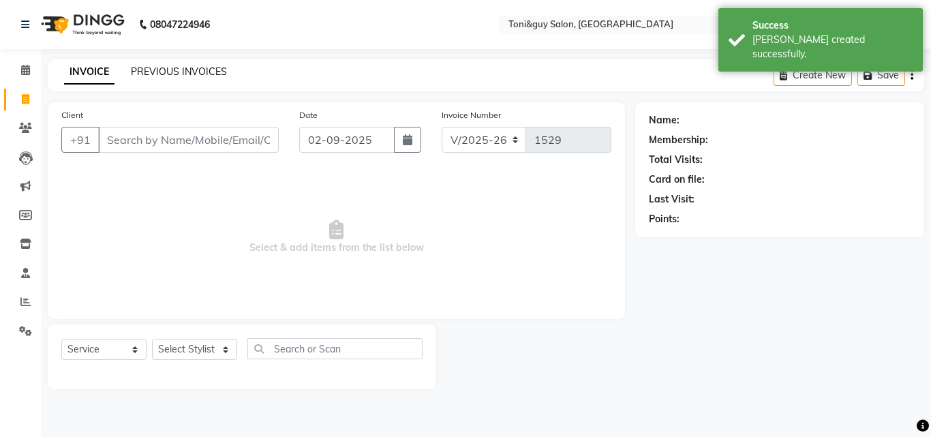
click at [164, 67] on link "PREVIOUS INVOICES" at bounding box center [179, 71] width 96 height 12
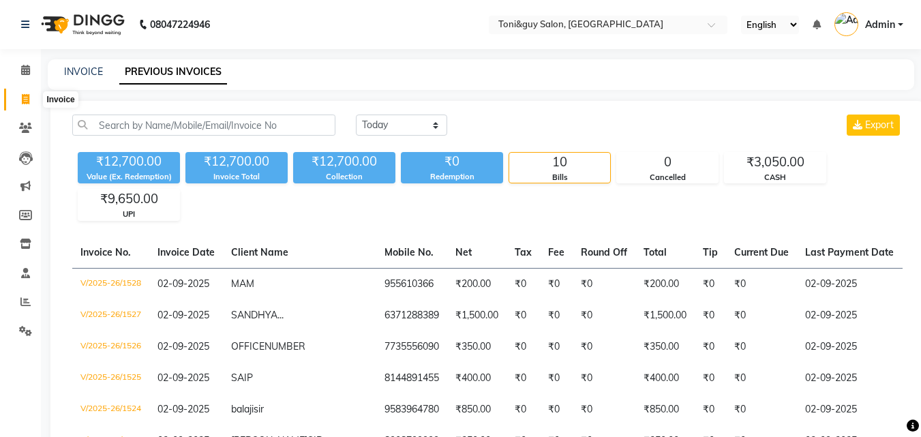
click at [27, 98] on icon at bounding box center [26, 99] width 8 height 10
select select "service"
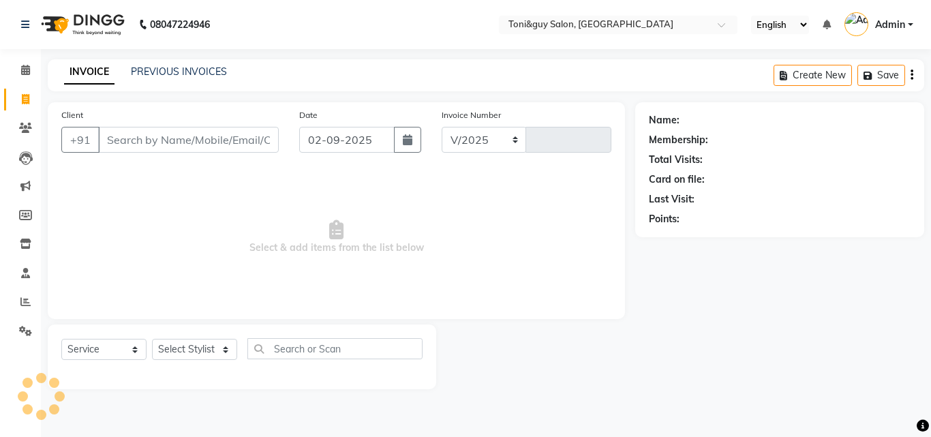
select select "6593"
type input "1529"
click at [198, 141] on input "Client" at bounding box center [188, 140] width 181 height 26
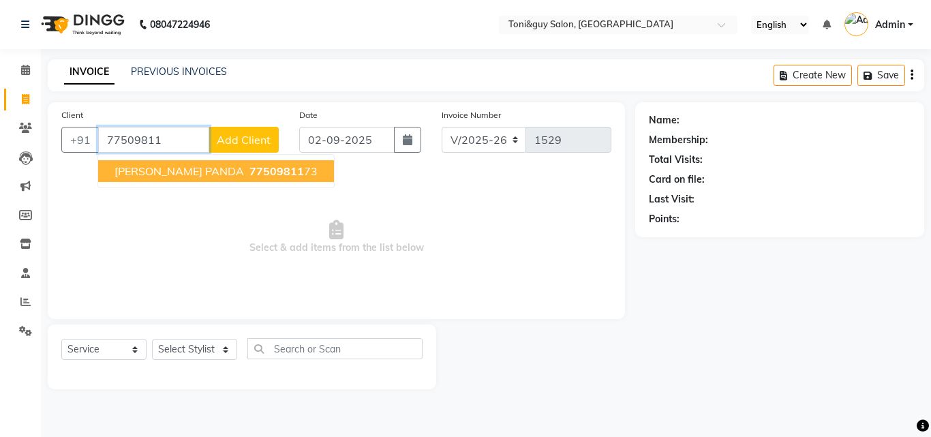
click at [250, 164] on span "77509811" at bounding box center [277, 171] width 55 height 14
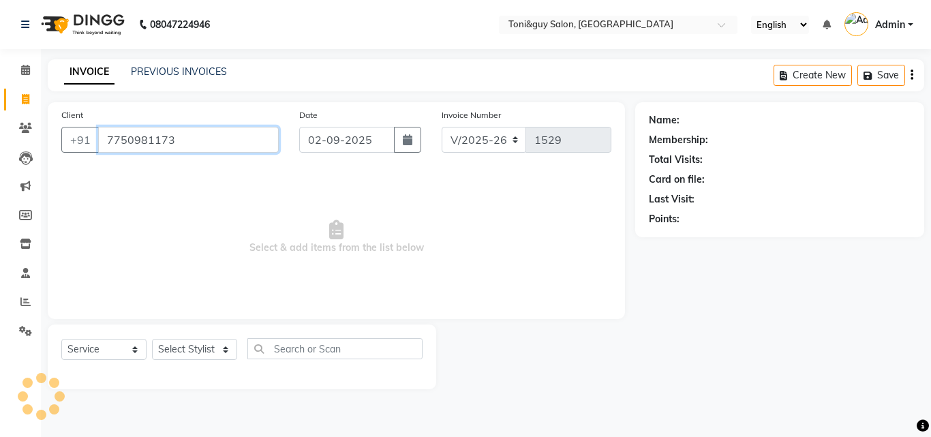
type input "7750981173"
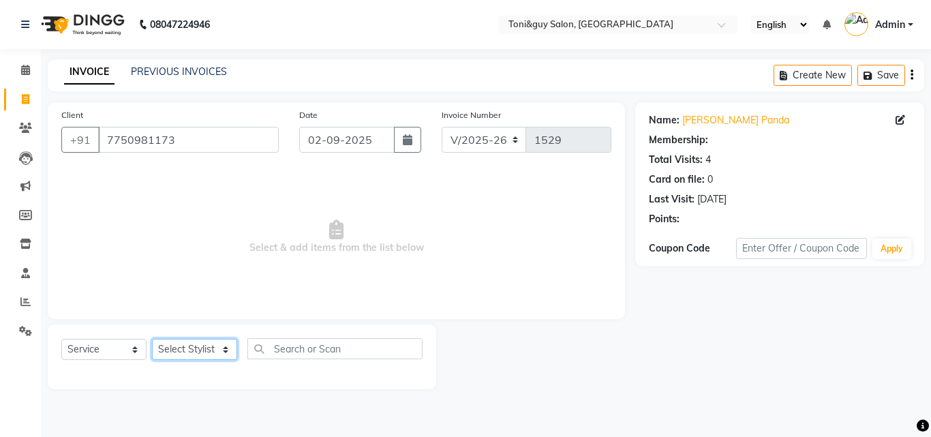
click at [209, 348] on select "Select Stylist ABISHEK ARSH [PERSON_NAME] [PERSON_NAME] PRIYA SAKCHI sandhya [P…" at bounding box center [194, 349] width 85 height 21
select select "52286"
click at [152, 339] on select "Select Stylist ABISHEK ARSH [PERSON_NAME] [PERSON_NAME] PRIYA SAKCHI sandhya [P…" at bounding box center [194, 349] width 85 height 21
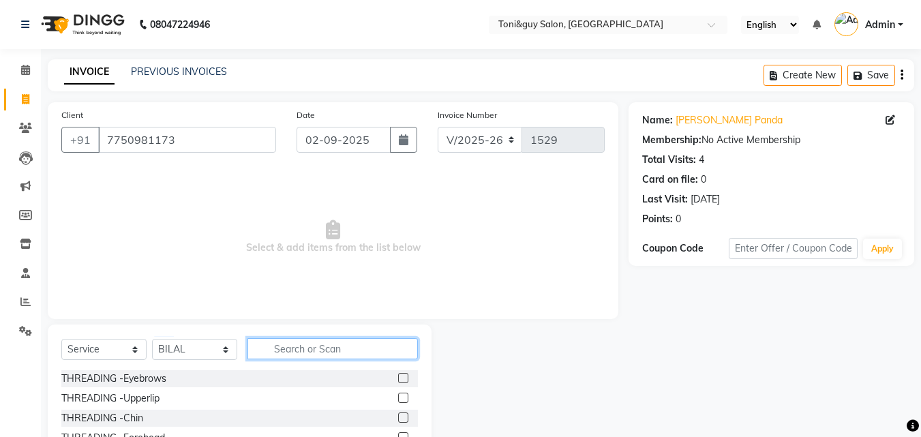
click at [342, 350] on input "text" at bounding box center [333, 348] width 170 height 21
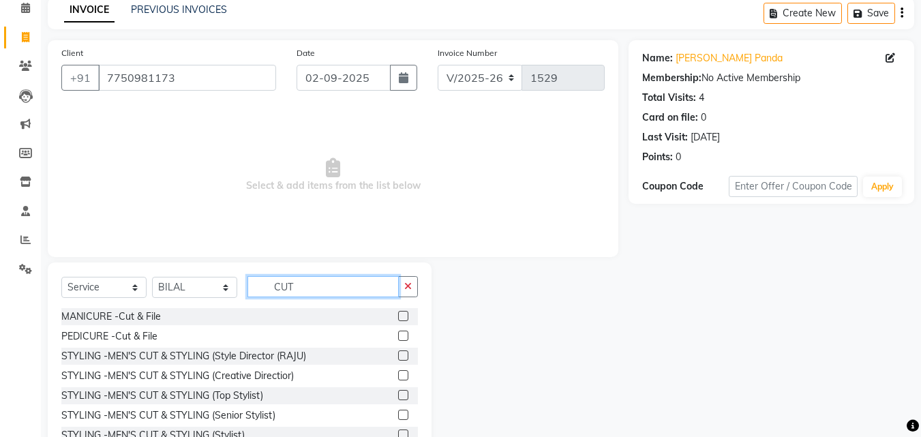
scroll to position [109, 0]
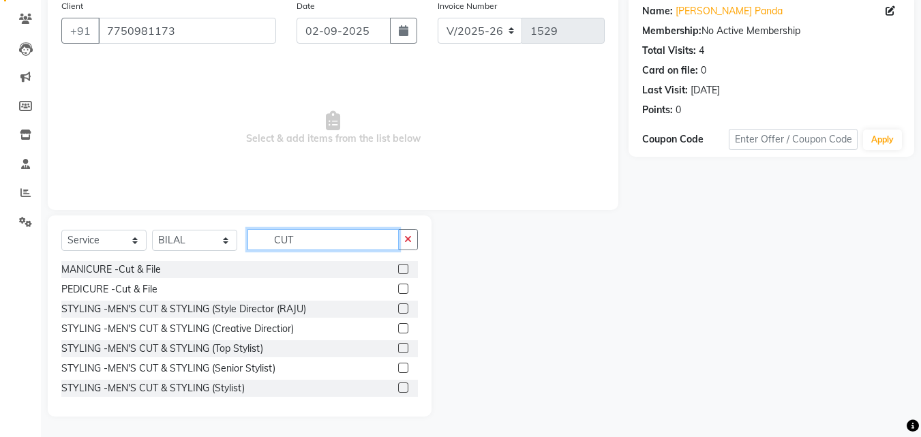
type input "CUT"
click at [398, 346] on label at bounding box center [403, 348] width 10 height 10
click at [398, 346] on input "checkbox" at bounding box center [402, 348] width 9 height 9
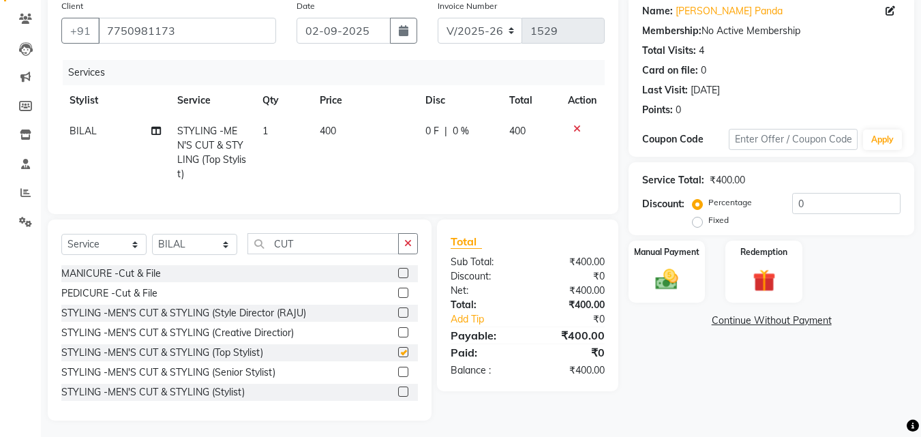
checkbox input "false"
click at [332, 124] on td "400" at bounding box center [365, 153] width 106 height 74
select select "52286"
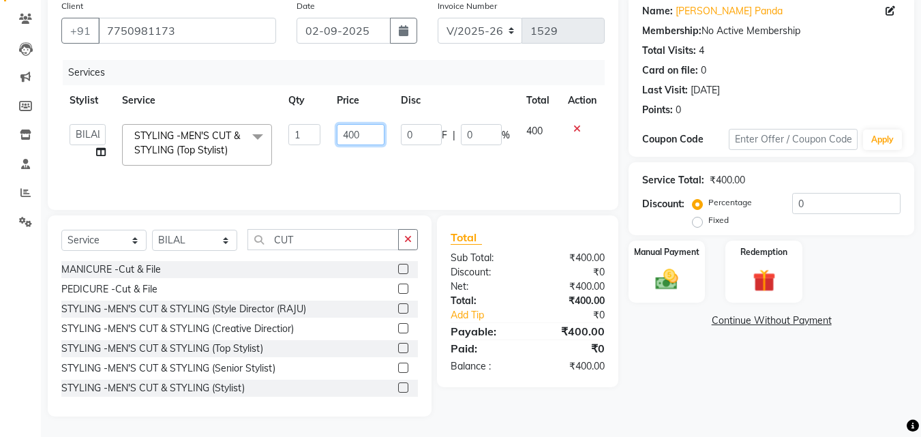
click at [370, 130] on input "400" at bounding box center [360, 134] width 47 height 21
type input "4"
type input "350"
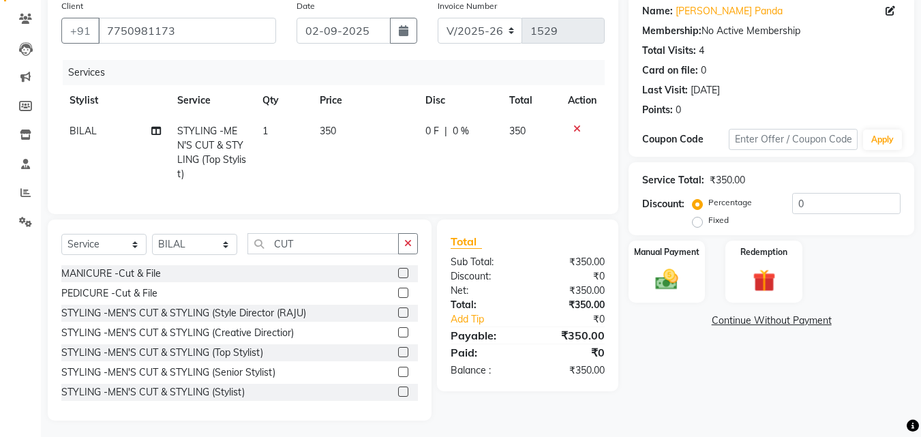
click at [532, 131] on td "350" at bounding box center [530, 153] width 59 height 74
select select "52286"
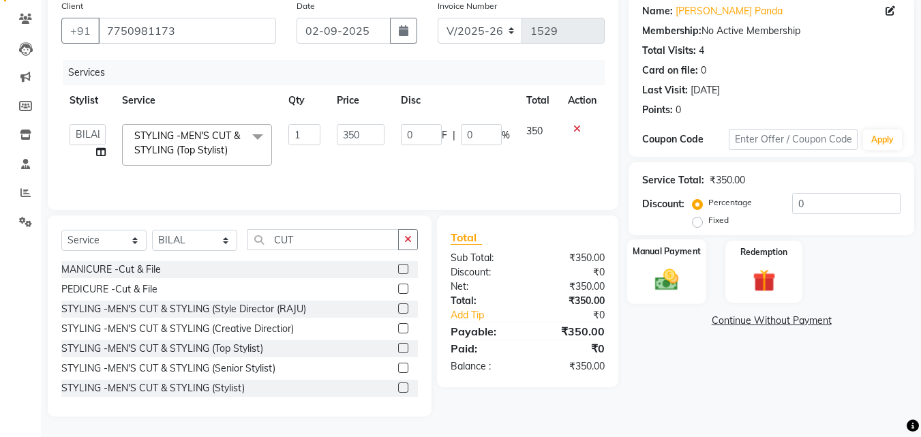
click at [661, 267] on img at bounding box center [667, 279] width 38 height 27
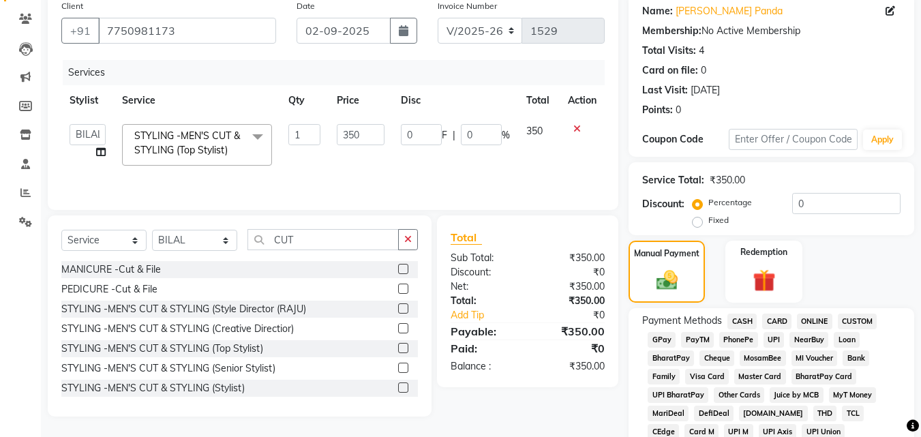
click at [770, 338] on span "UPI" at bounding box center [774, 340] width 21 height 16
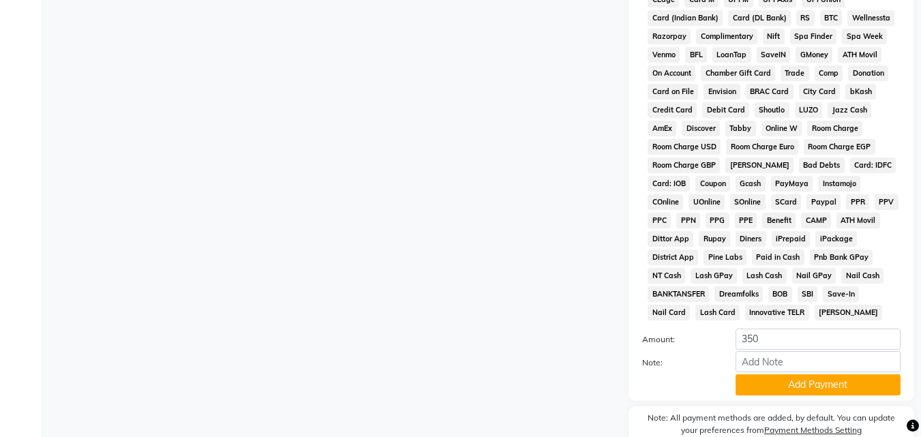
scroll to position [546, 0]
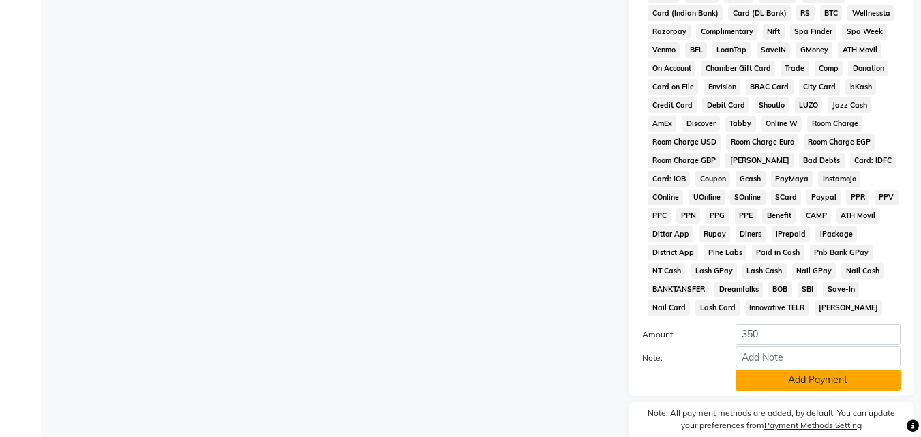
click at [813, 375] on button "Add Payment" at bounding box center [818, 380] width 165 height 21
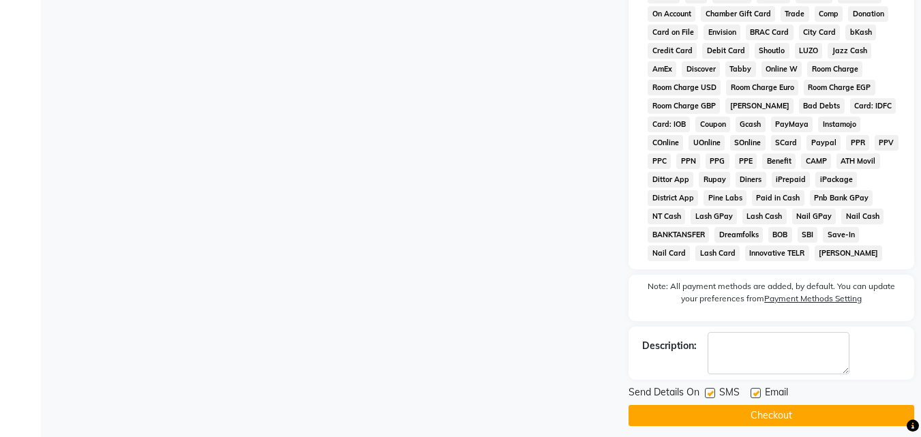
scroll to position [610, 0]
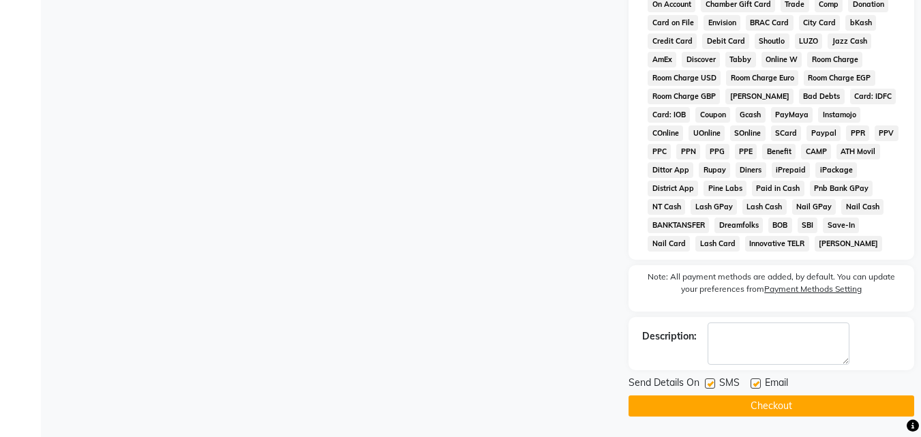
click at [831, 406] on button "Checkout" at bounding box center [772, 405] width 286 height 21
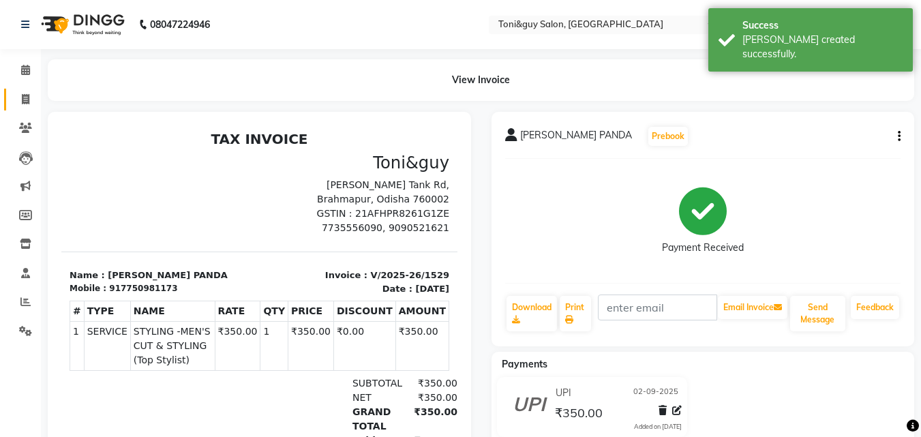
click at [31, 108] on link "Invoice" at bounding box center [20, 100] width 33 height 23
select select "service"
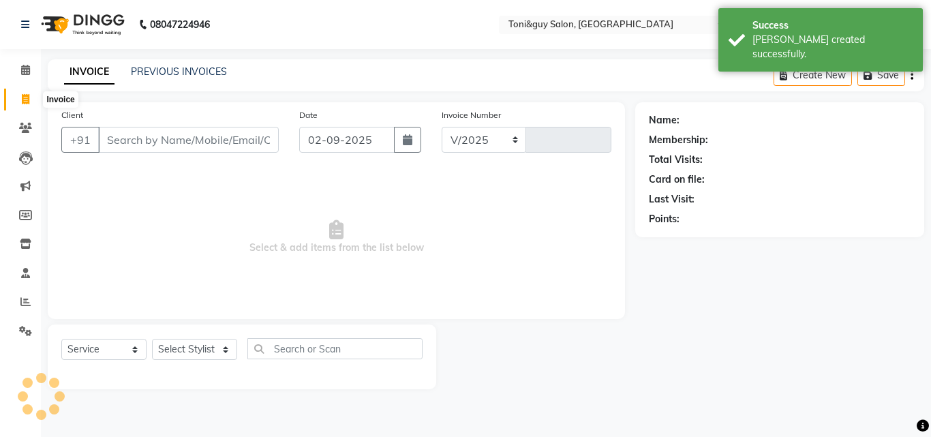
select select "6593"
type input "1530"
